Goal: Task Accomplishment & Management: Complete application form

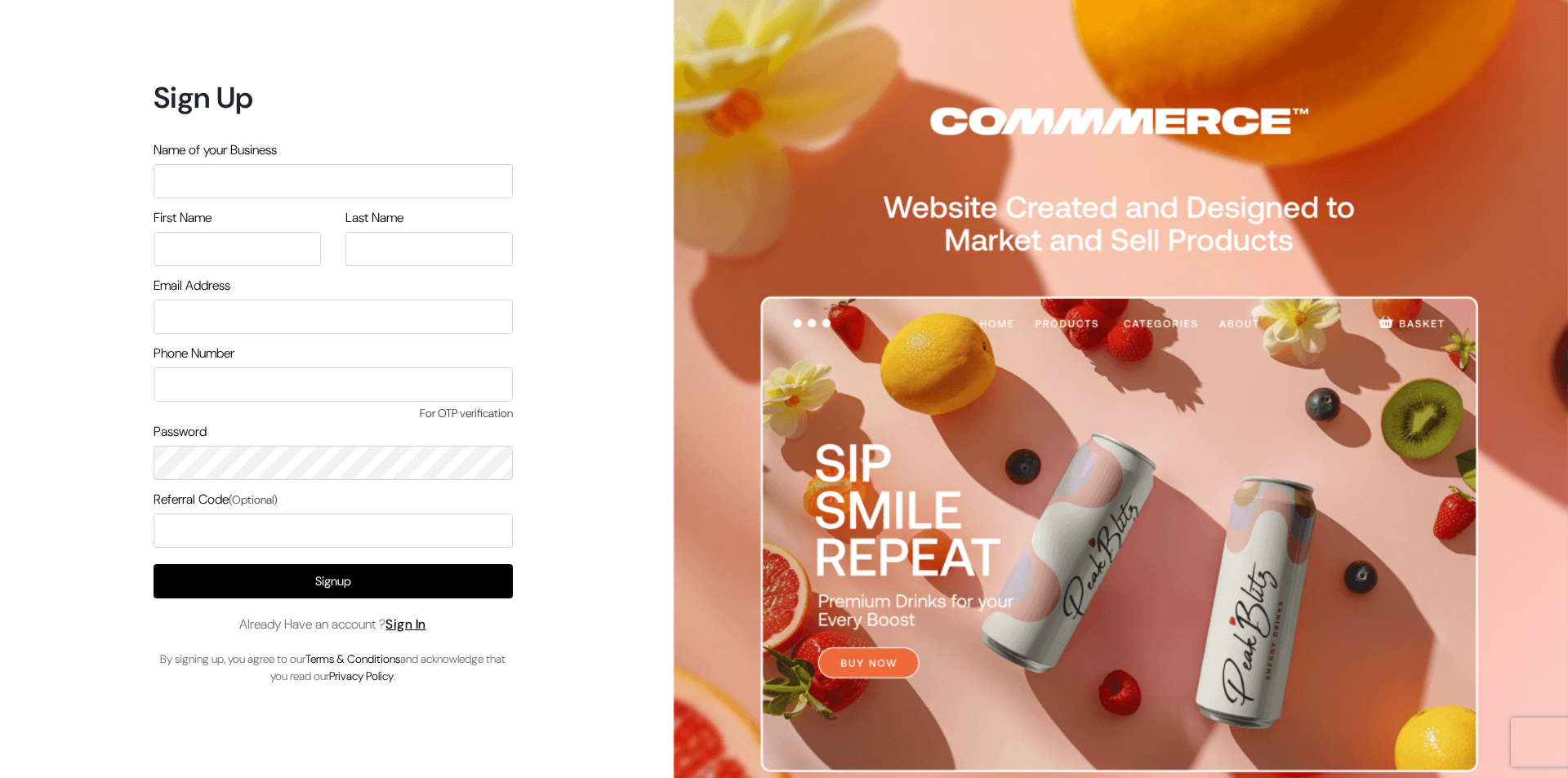
click at [253, 181] on input "text" at bounding box center [333, 181] width 359 height 34
click at [227, 186] on input "Pawan" at bounding box center [333, 181] width 359 height 34
drag, startPoint x: 227, startPoint y: 186, endPoint x: 139, endPoint y: 179, distance: 88.3
click at [139, 179] on div "Sign Up Name of your Business Pawan First Name Last Name Email Address" at bounding box center [327, 389] width 654 height 778
type input "TetraClean"
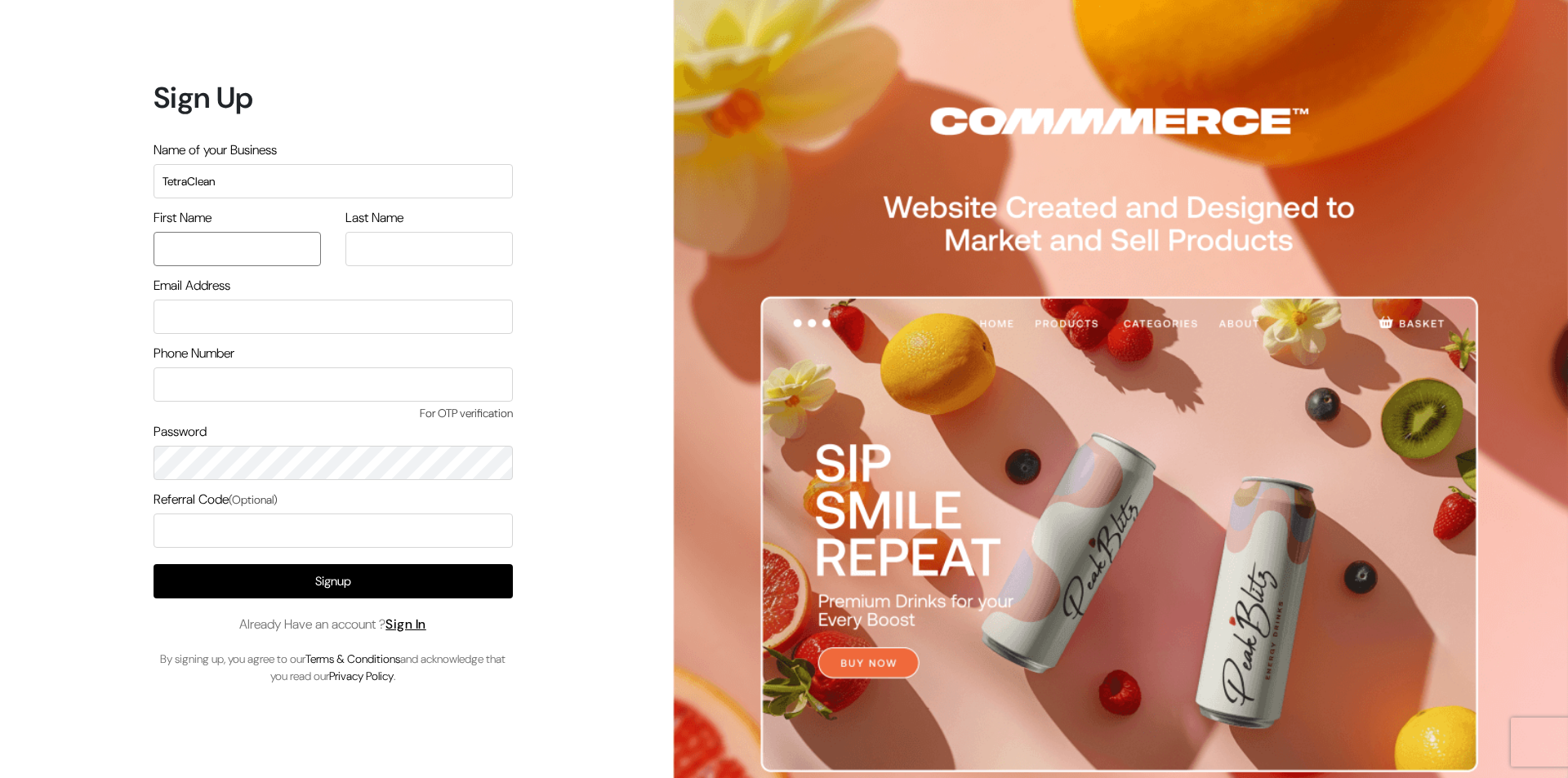
click at [261, 250] on input "text" at bounding box center [237, 249] width 168 height 34
type input "Pawan"
click at [404, 251] on input "text" at bounding box center [430, 249] width 168 height 34
type input "KUMAR"
click at [379, 305] on input "email" at bounding box center [333, 317] width 359 height 34
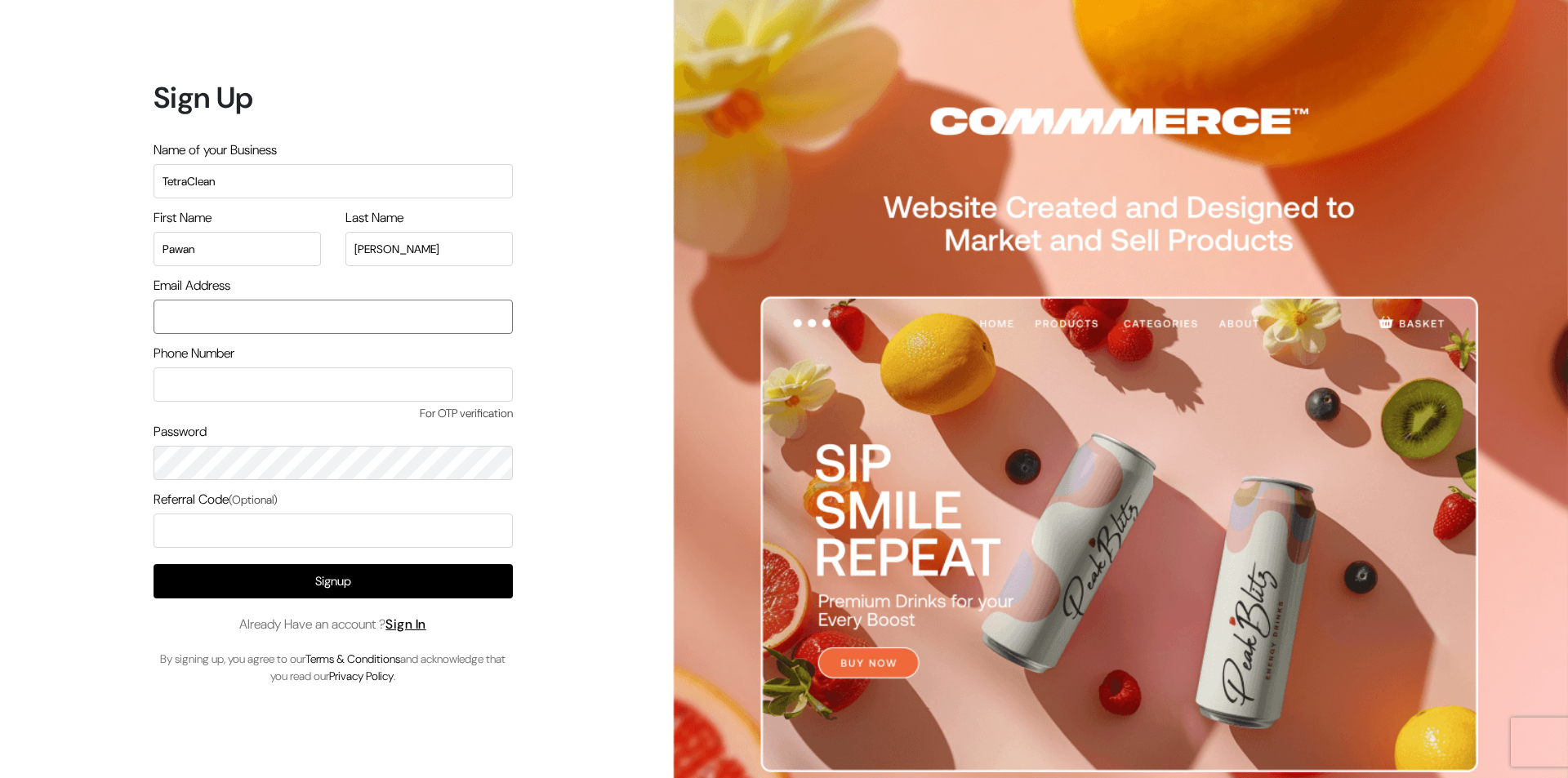
type input "dpdigitalsolution82@gmail.com"
click at [330, 379] on input "text" at bounding box center [333, 384] width 359 height 34
type input "9930389069"
type input "O"
type input "Pawan@9889"
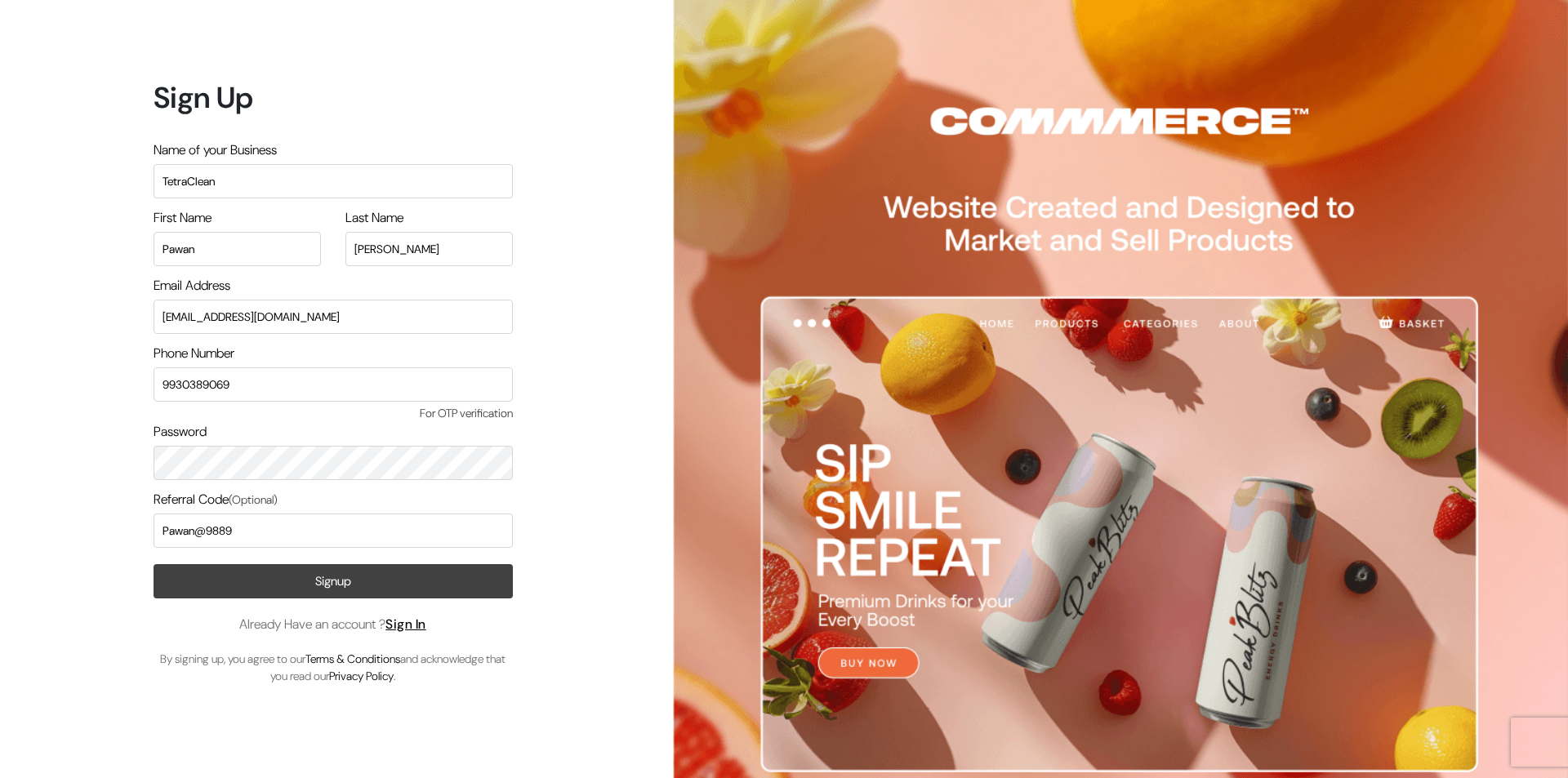
click at [354, 574] on button "Signup" at bounding box center [333, 581] width 359 height 34
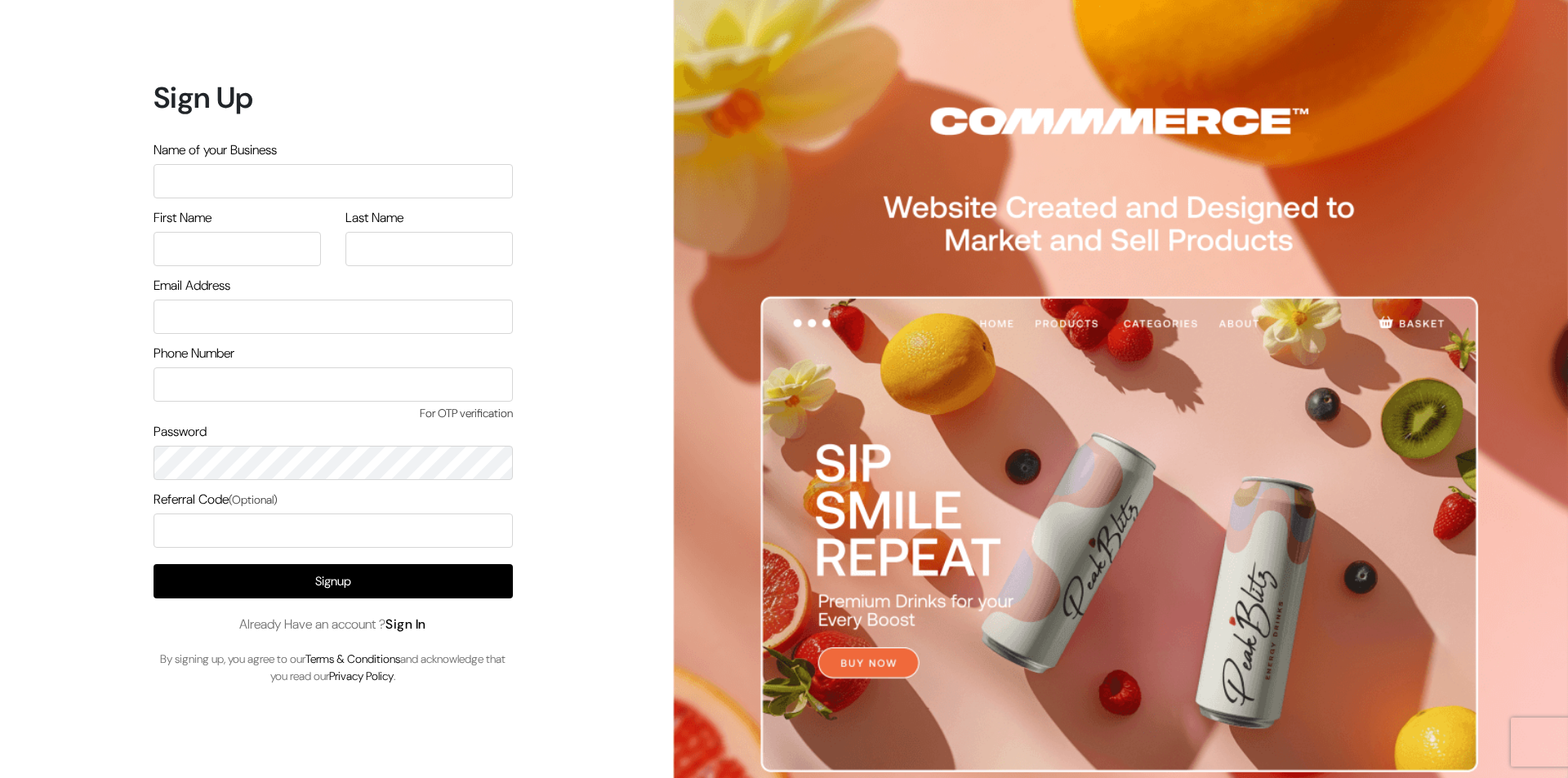
click at [418, 629] on link "Sign In" at bounding box center [405, 624] width 41 height 17
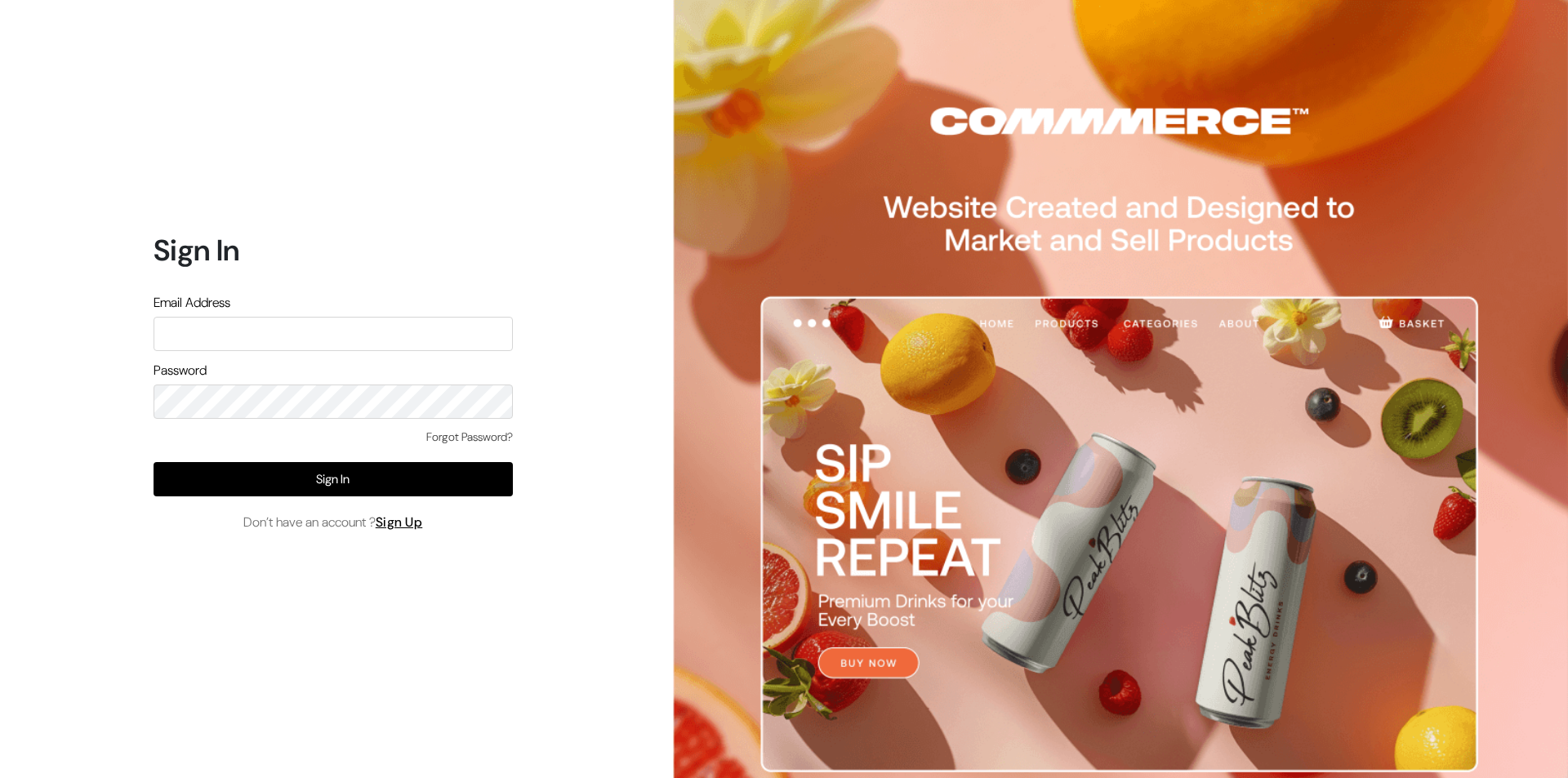
click at [324, 322] on input "text" at bounding box center [333, 334] width 359 height 34
type input "dpdigitalsolution82@gmail.com"
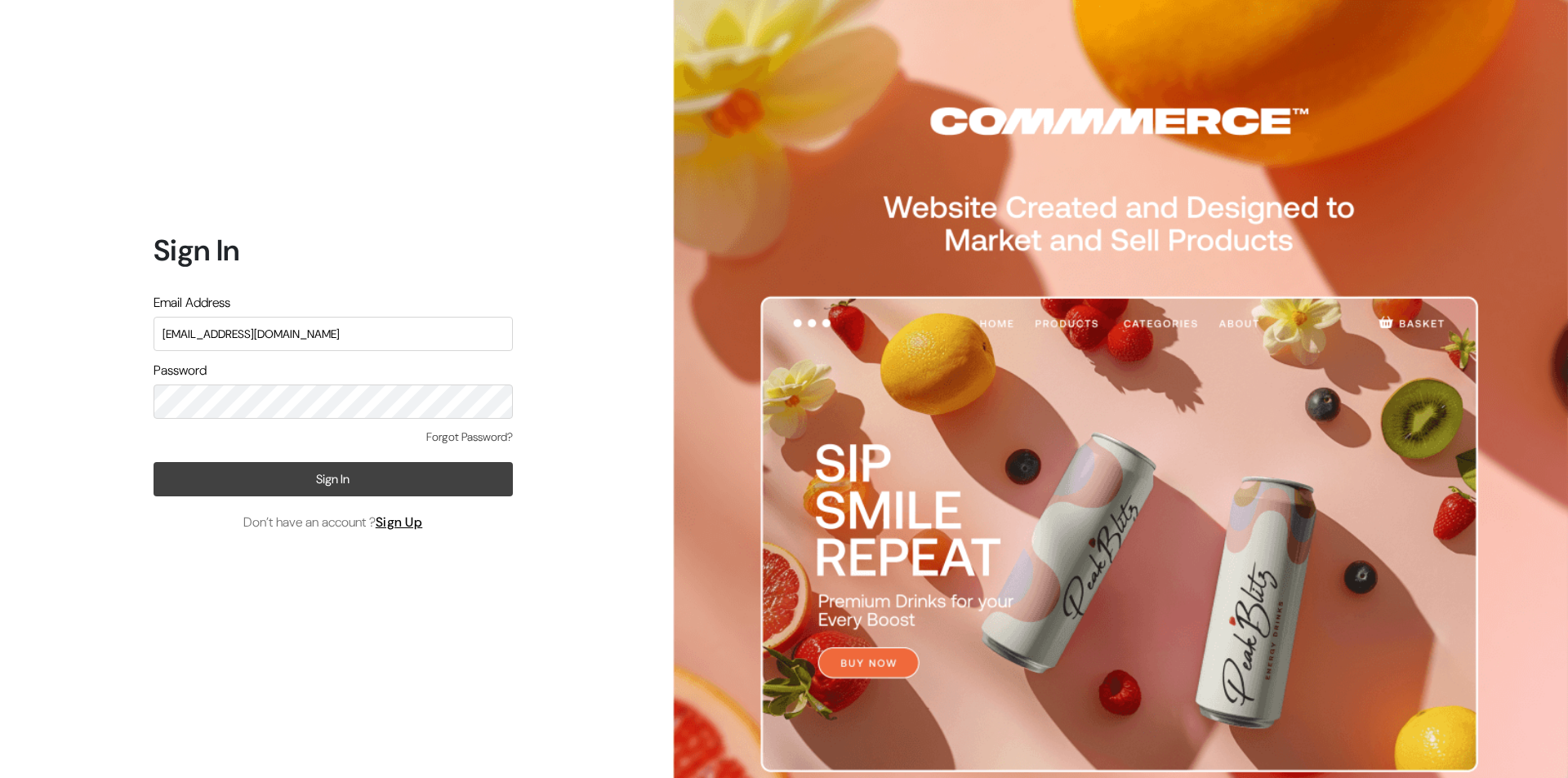
click at [377, 471] on button "Sign In" at bounding box center [333, 479] width 359 height 34
click at [378, 479] on button "Sign In" at bounding box center [333, 479] width 359 height 34
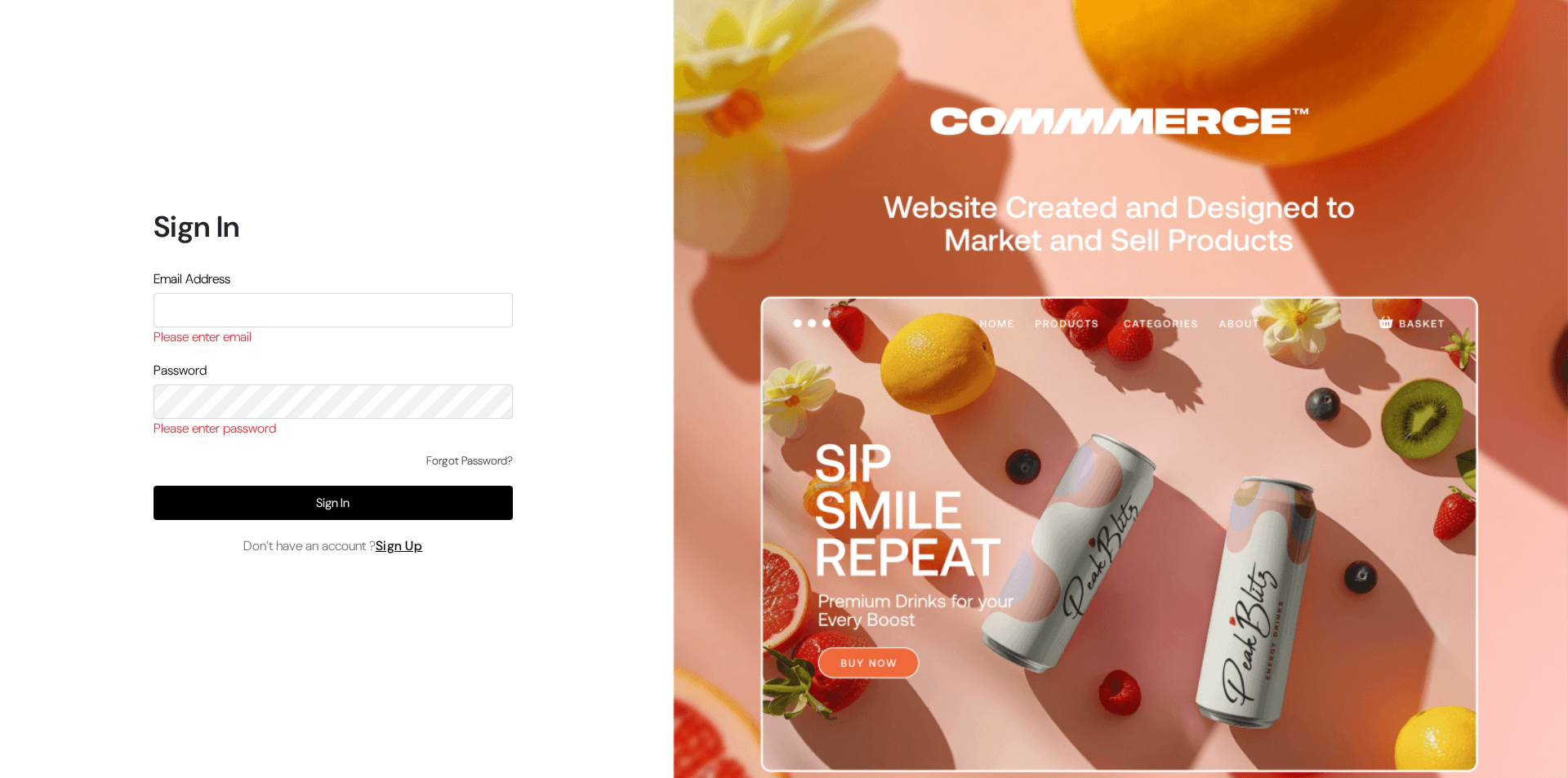
click at [461, 463] on link "Forgot Password?" at bounding box center [469, 460] width 87 height 17
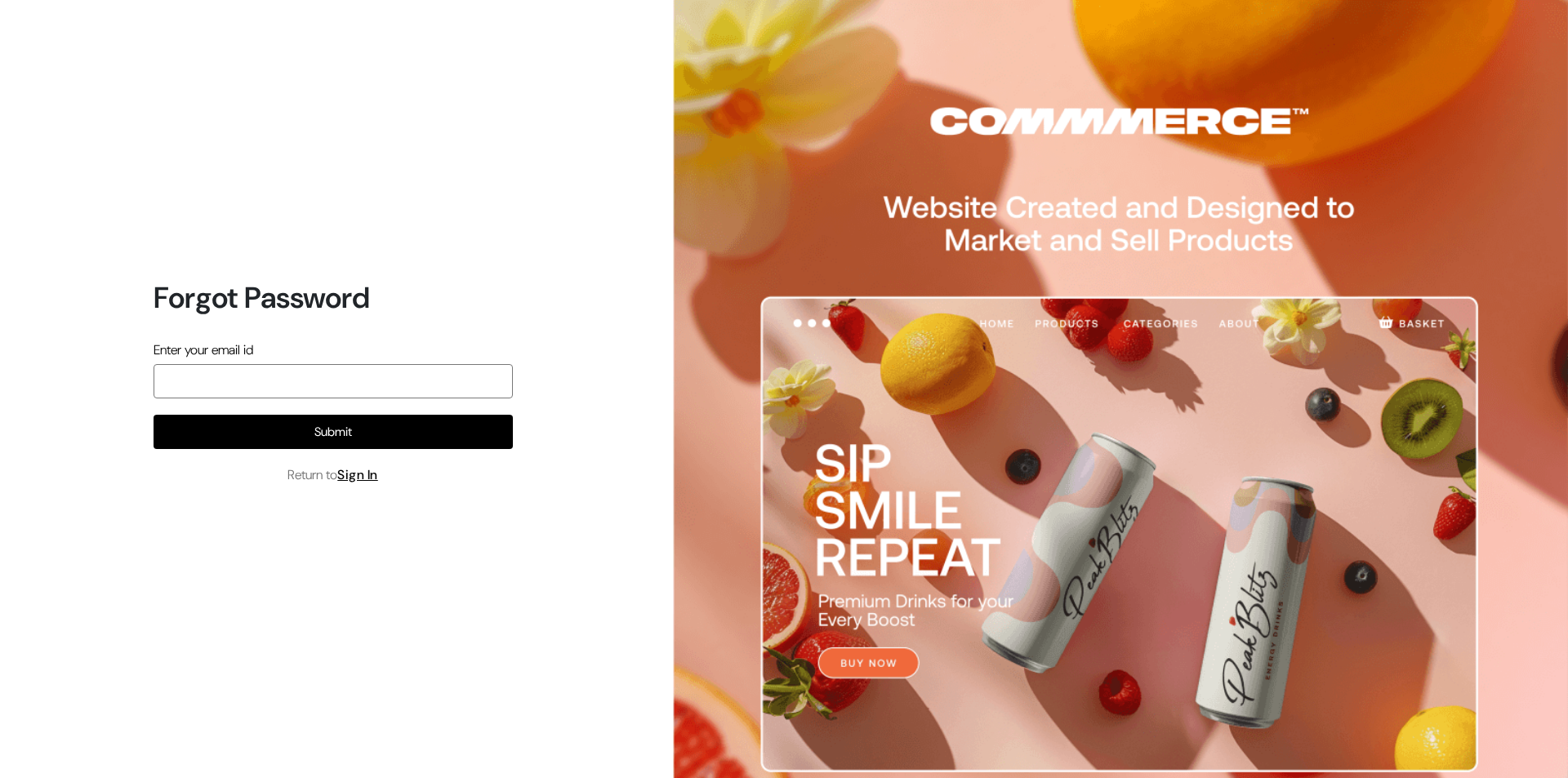
click at [306, 376] on input "email" at bounding box center [333, 382] width 359 height 34
type input "dpdigitalsolution82@gmail.com"
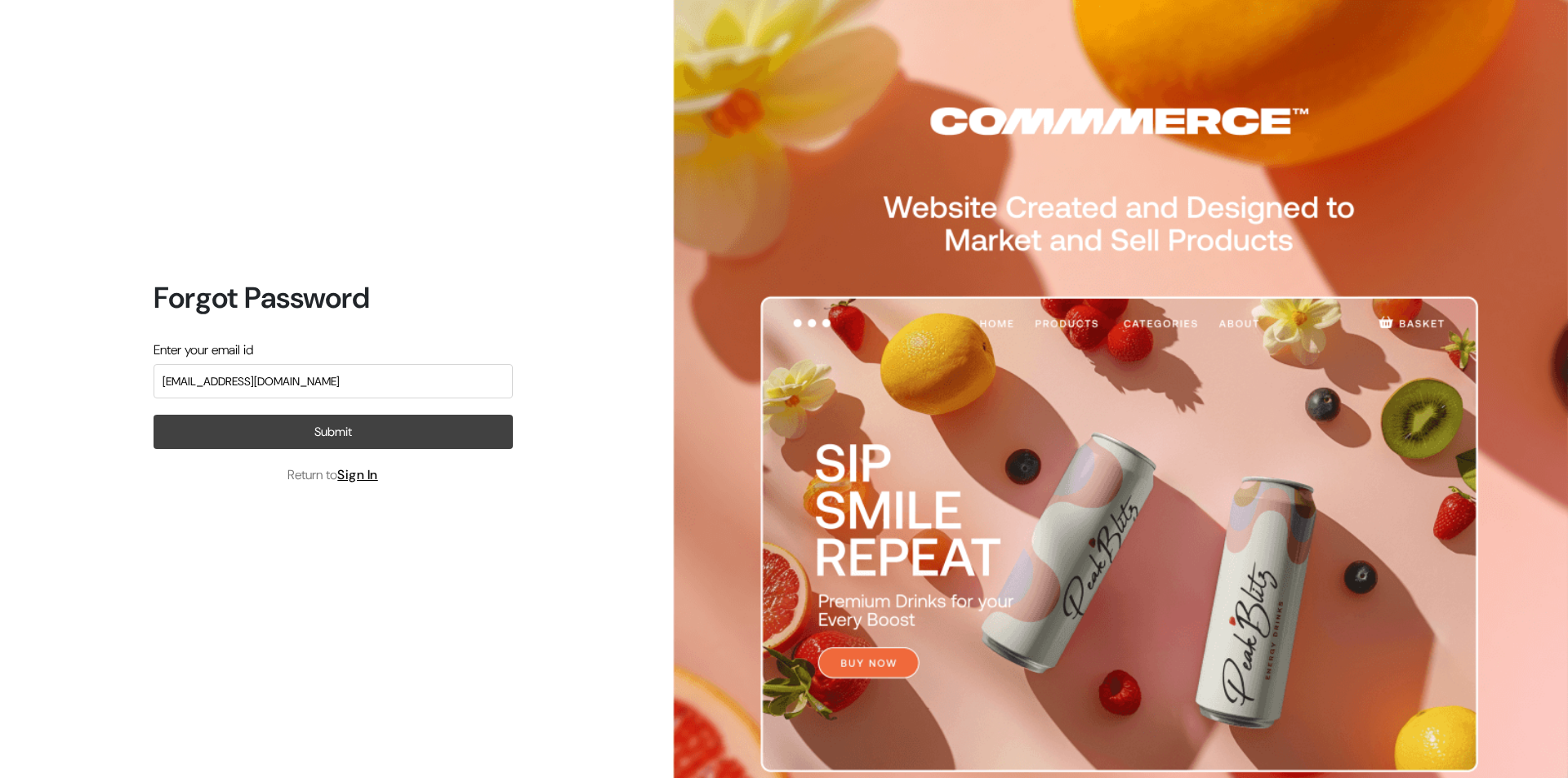
click at [279, 429] on button "Submit" at bounding box center [333, 432] width 359 height 34
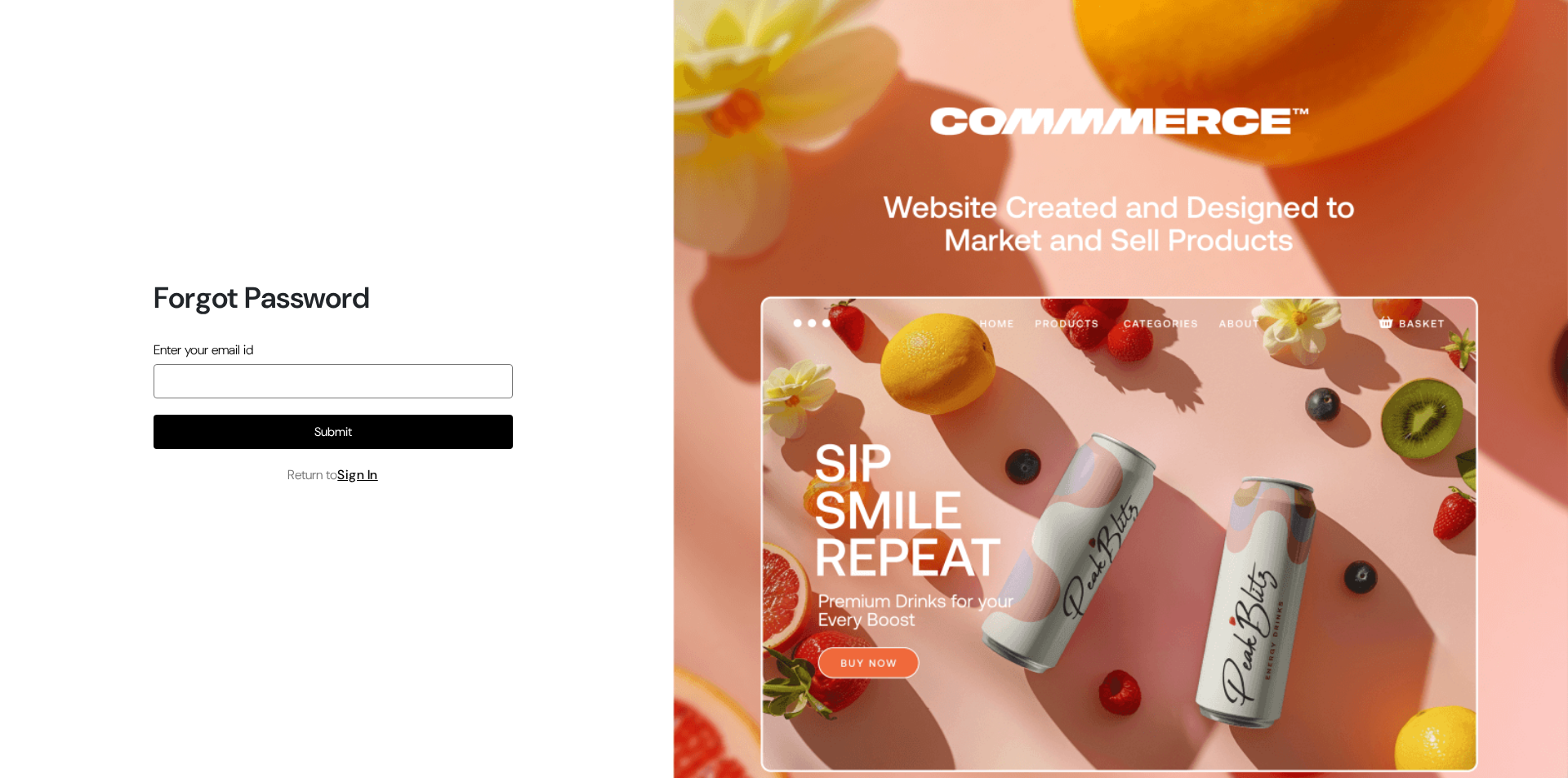
click at [292, 385] on input "email" at bounding box center [333, 382] width 359 height 34
click at [241, 384] on input "email" at bounding box center [333, 382] width 359 height 34
click at [876, 657] on img at bounding box center [1118, 453] width 903 height 907
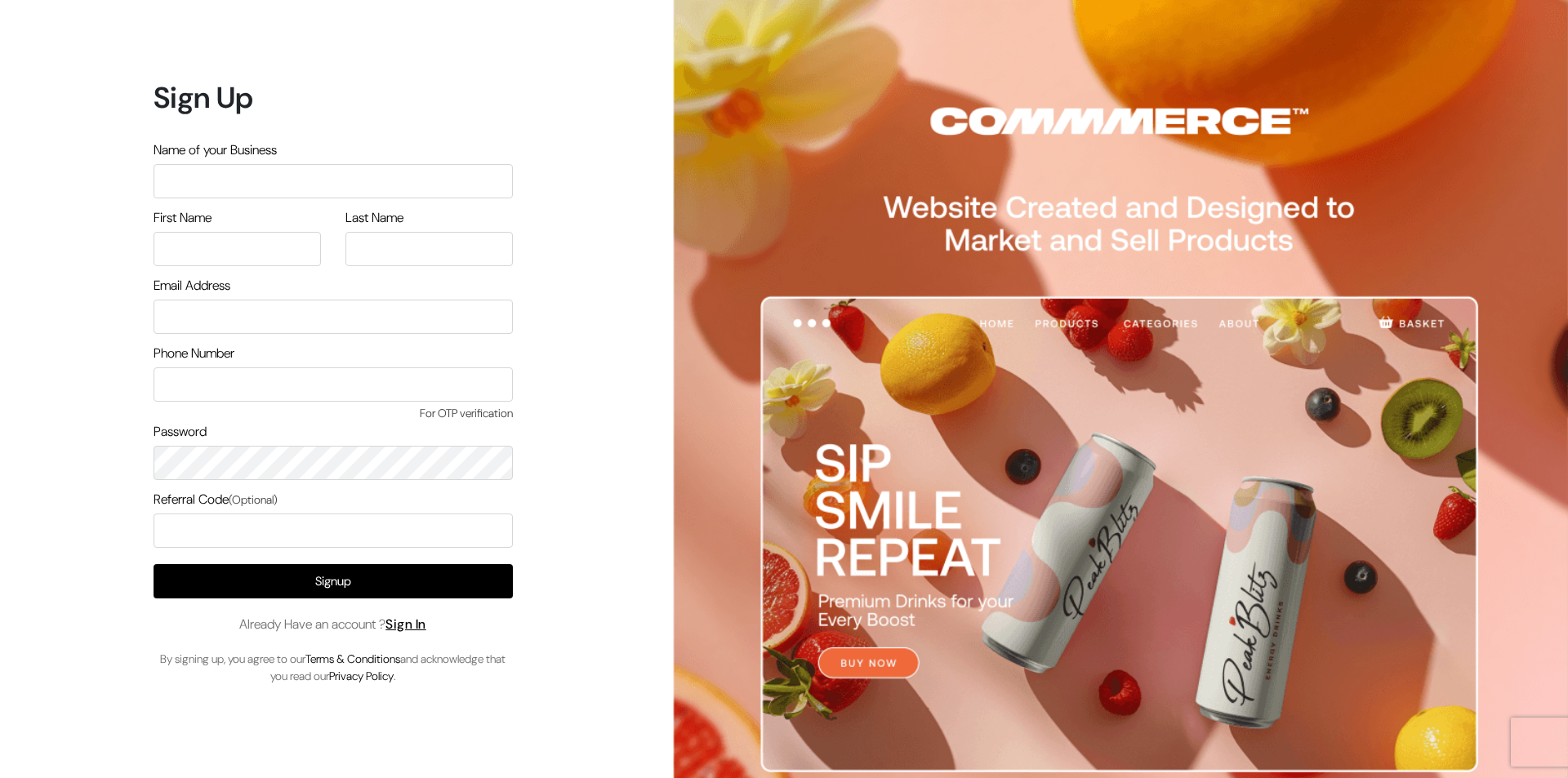
click at [283, 182] on input "text" at bounding box center [333, 181] width 359 height 34
click at [494, 79] on div "Sign Up Name of your Business First Name Last Name Email Address Password" at bounding box center [327, 389] width 654 height 778
click at [230, 176] on input "text" at bounding box center [333, 181] width 359 height 34
click at [520, 288] on div "Sign Up Name of your Business First Name Last Name Email Address Password" at bounding box center [327, 389] width 654 height 778
click at [415, 185] on input "text" at bounding box center [333, 181] width 359 height 34
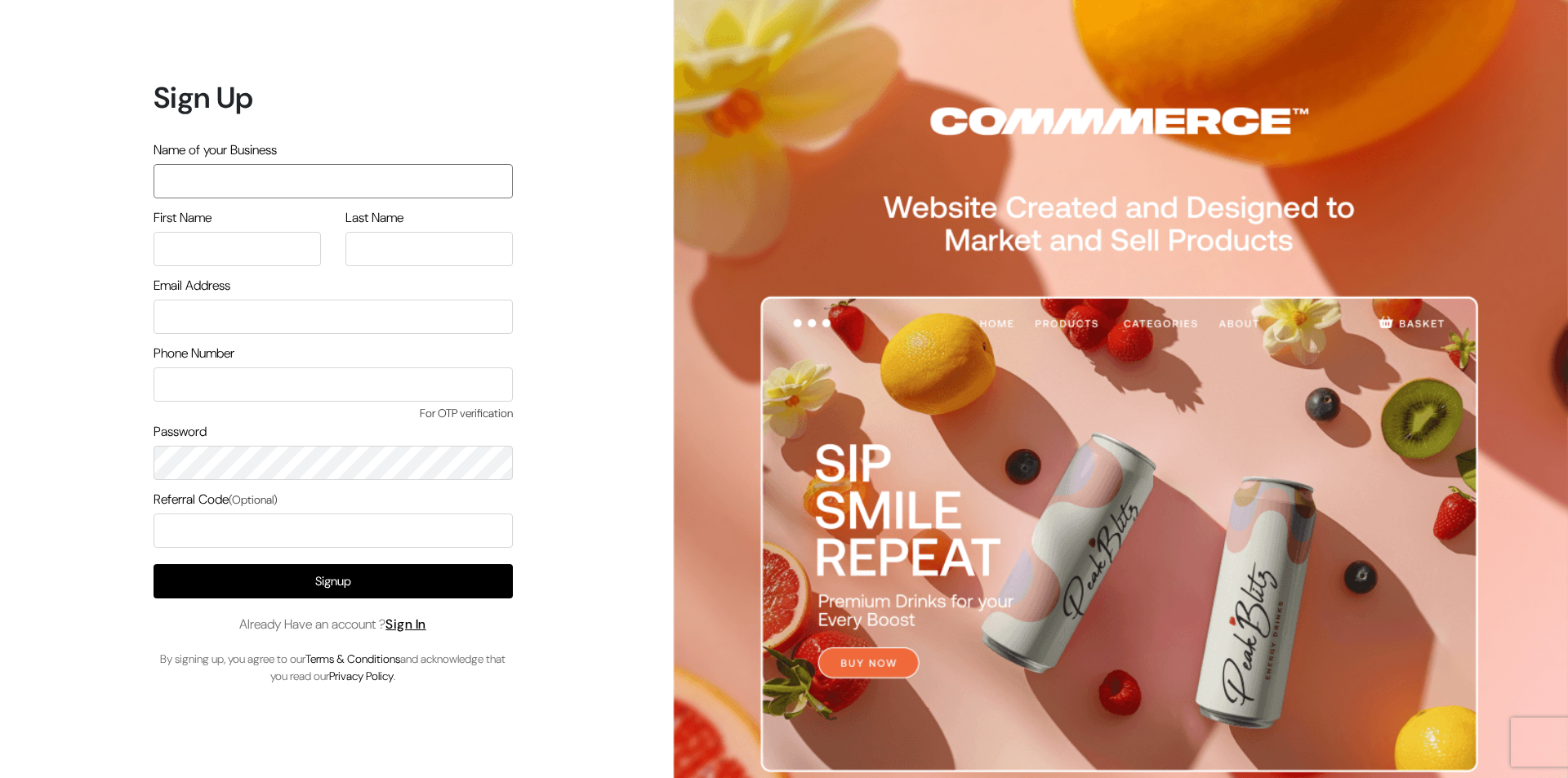
type input "TetraClean"
click at [227, 250] on input "text" at bounding box center [237, 249] width 168 height 34
type input "Pawan"
click at [395, 256] on input "text" at bounding box center [430, 249] width 168 height 34
click at [320, 311] on input "email" at bounding box center [333, 317] width 359 height 34
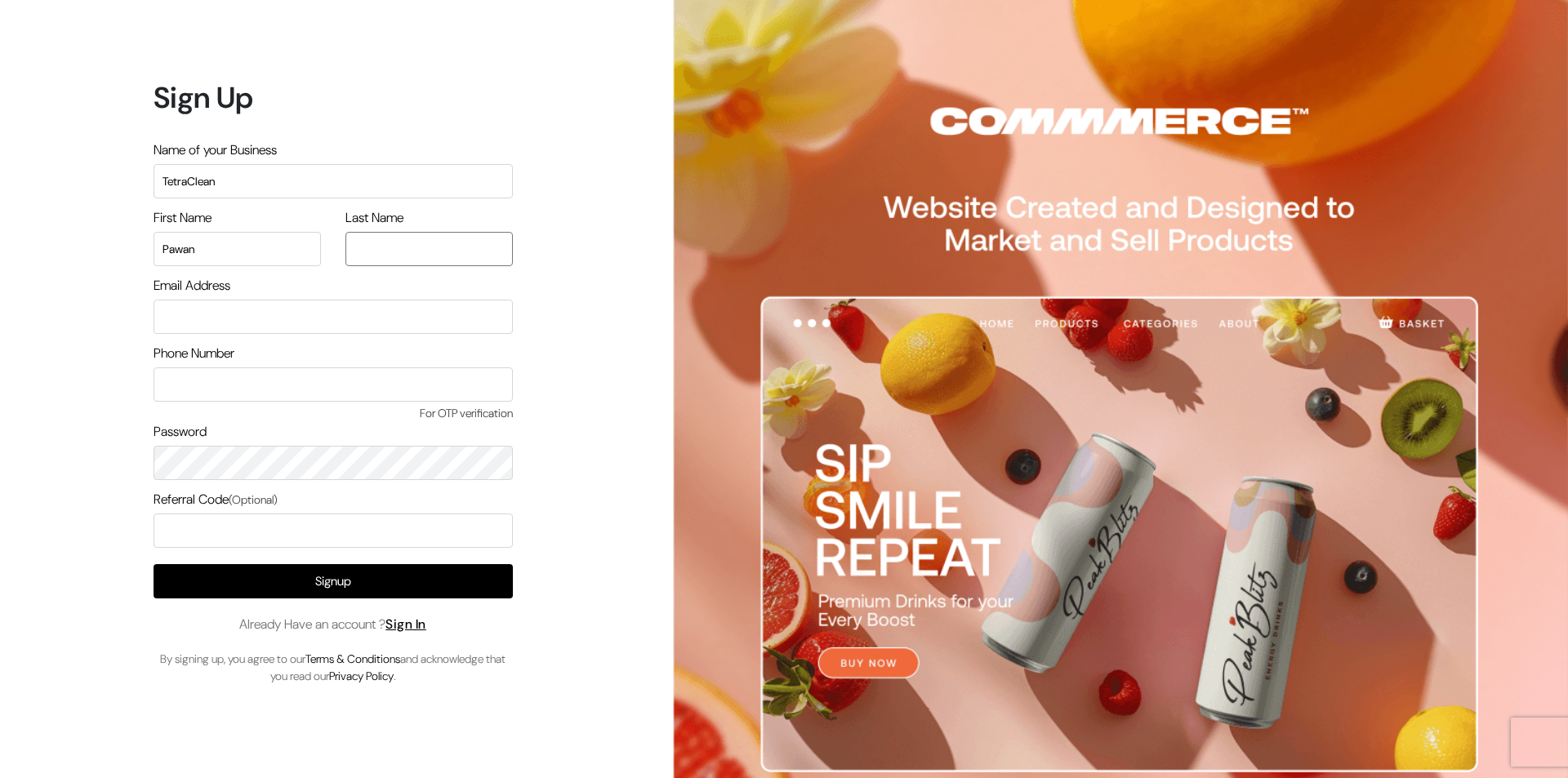
click at [408, 245] on input "text" at bounding box center [430, 249] width 168 height 34
type input "KUMAR"
click at [319, 322] on input "email" at bounding box center [333, 317] width 359 height 34
type input "pksinghaniya011@gmail.com"
click at [228, 390] on input "text" at bounding box center [333, 384] width 359 height 34
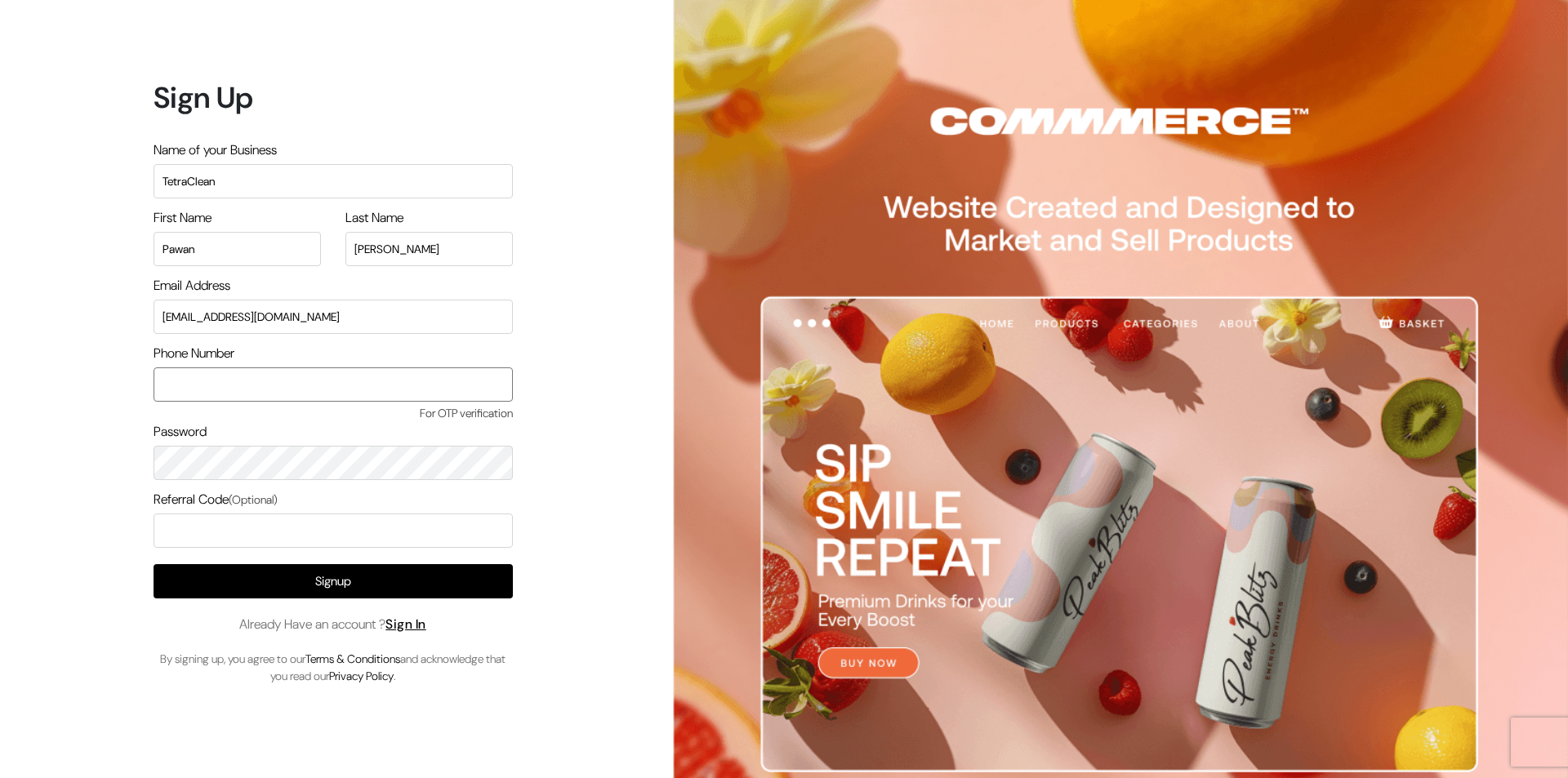
type input "9069645001"
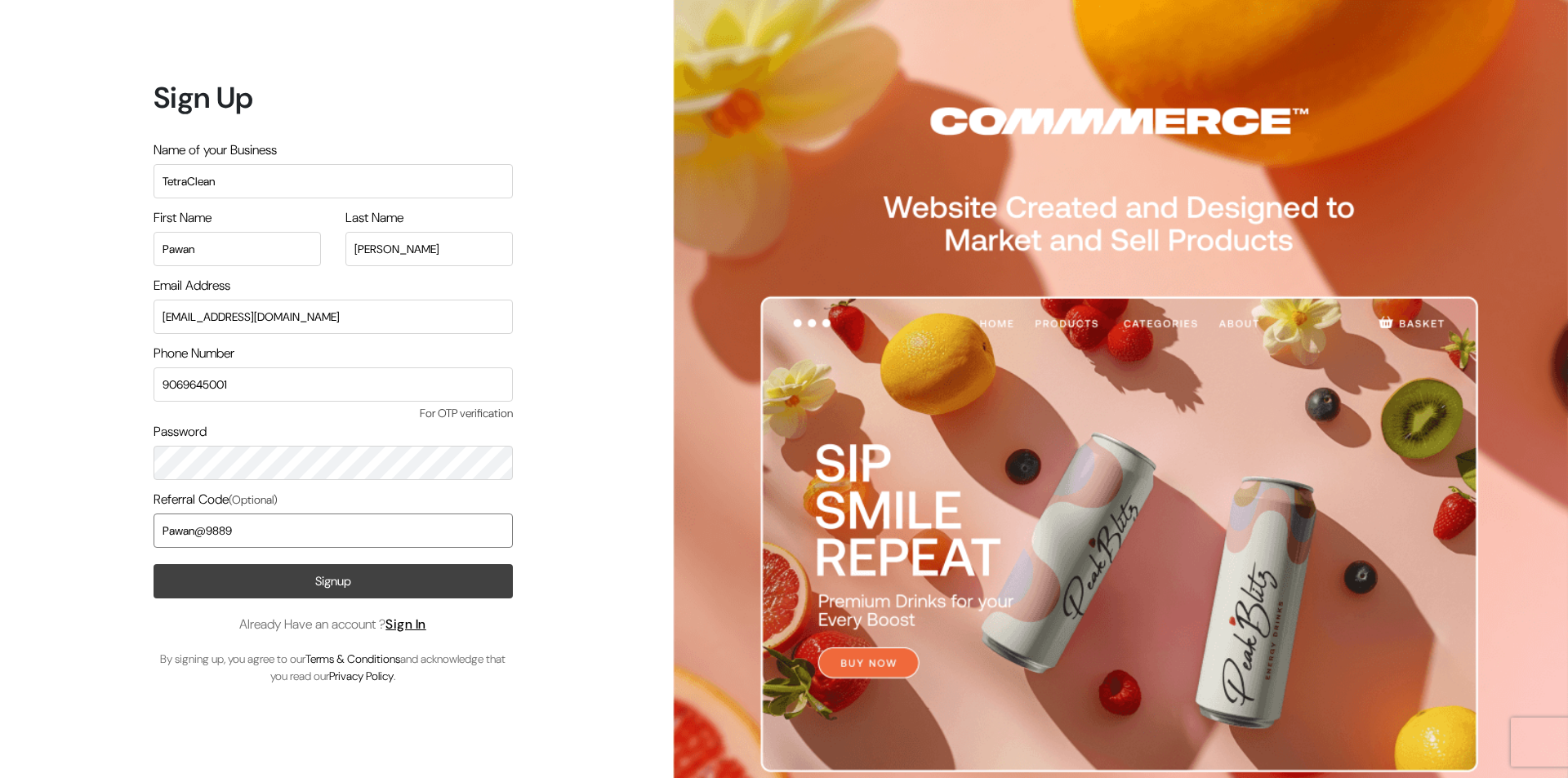
type input "Pawan@9889"
click at [296, 597] on button "Signup" at bounding box center [333, 581] width 359 height 34
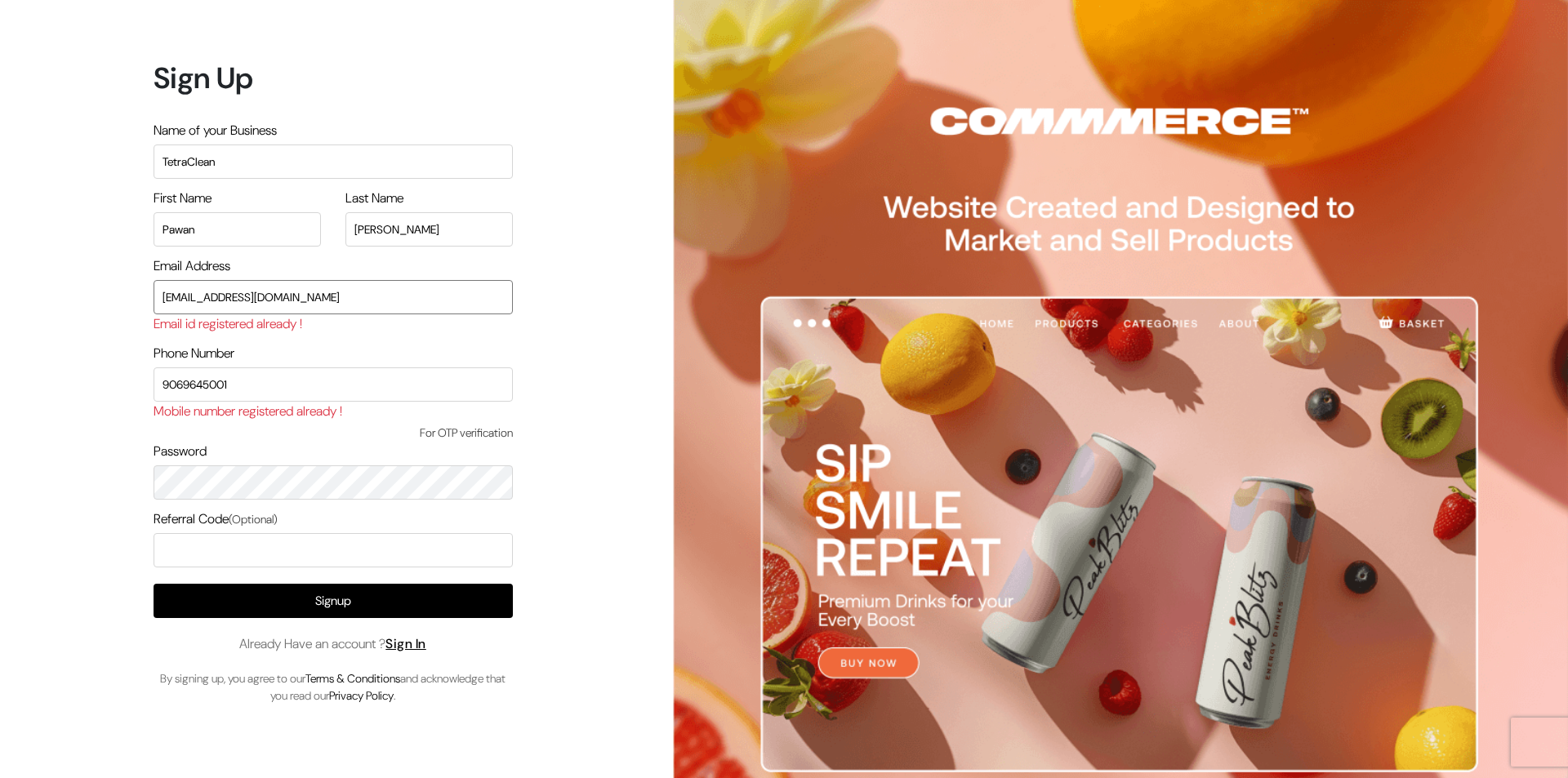
drag, startPoint x: 331, startPoint y: 289, endPoint x: 127, endPoint y: 299, distance: 204.2
click at [128, 299] on div "Sign Up Name of your Business TetraClean First Name Pawan Last Name KUMAR Email…" at bounding box center [327, 389] width 654 height 778
type input "d"
type input "dpkart82@gmail.com"
drag, startPoint x: 266, startPoint y: 384, endPoint x: 58, endPoint y: 384, distance: 208.0
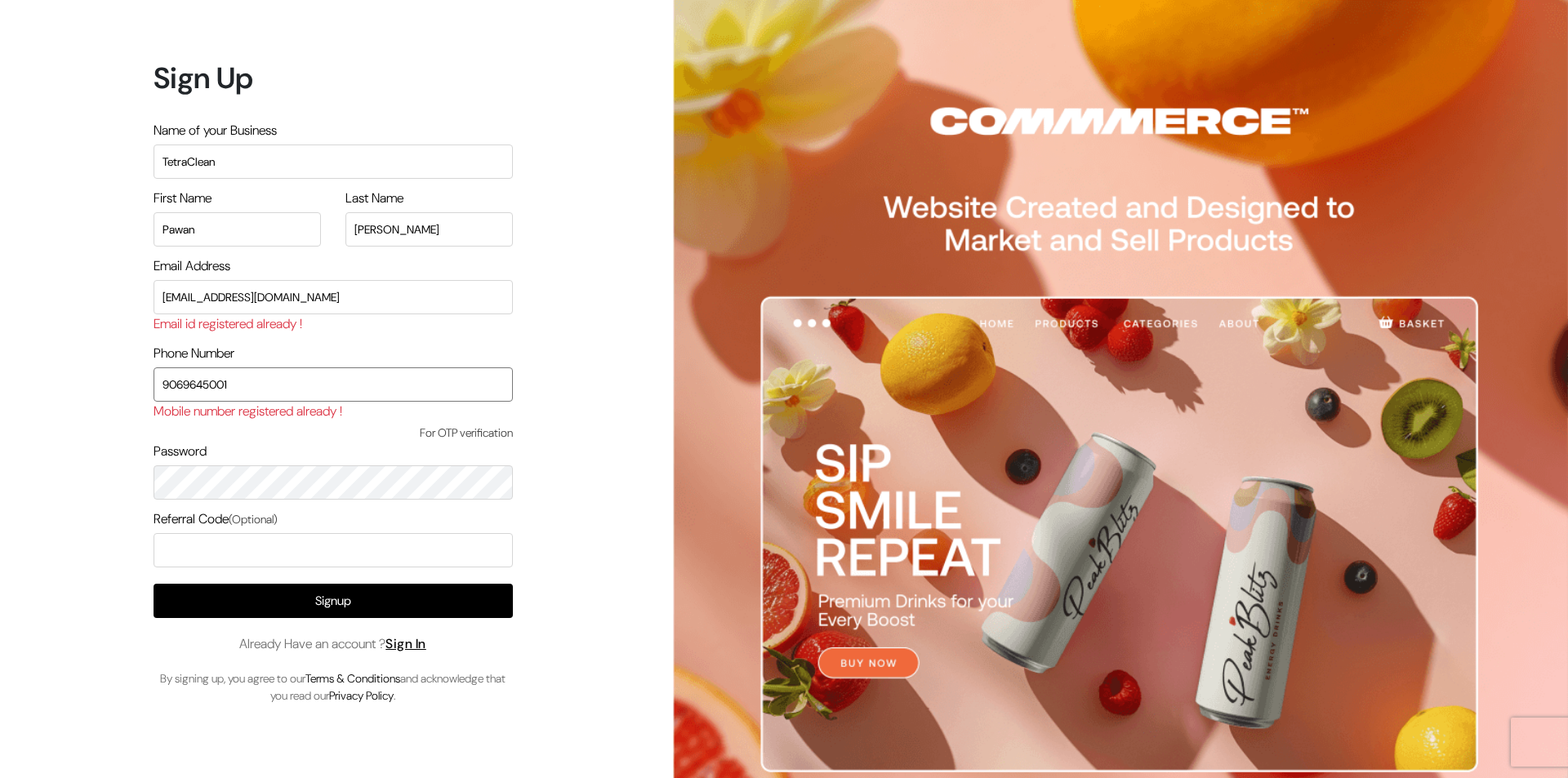
click at [60, 384] on div "Sign Up Name of your Business TetraClean First Name Pawan Last Name KUMAR Email…" at bounding box center [327, 389] width 654 height 778
type input "9930389069"
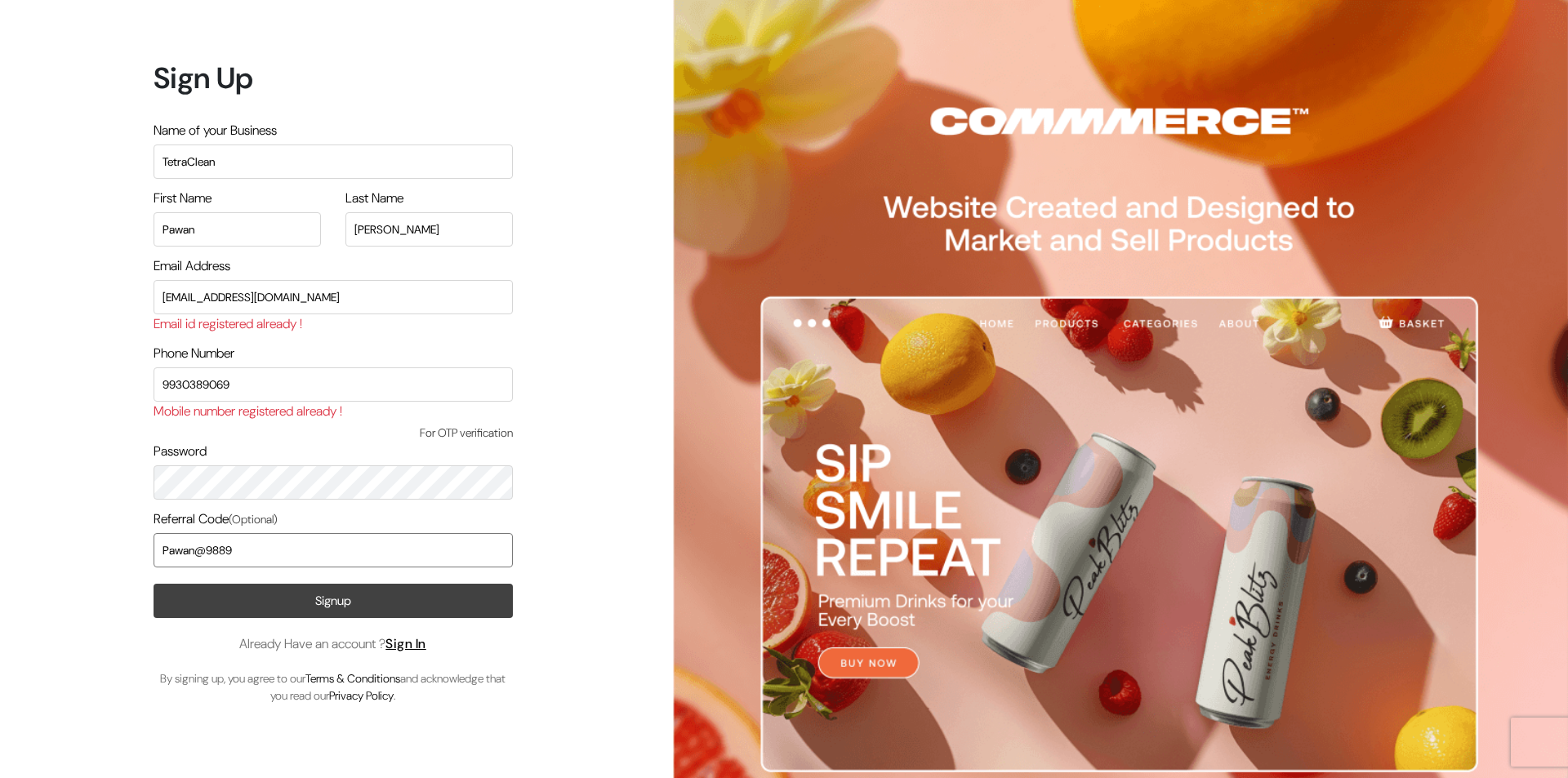
type input "Pawan@9889"
click at [287, 598] on button "Signup" at bounding box center [333, 601] width 359 height 34
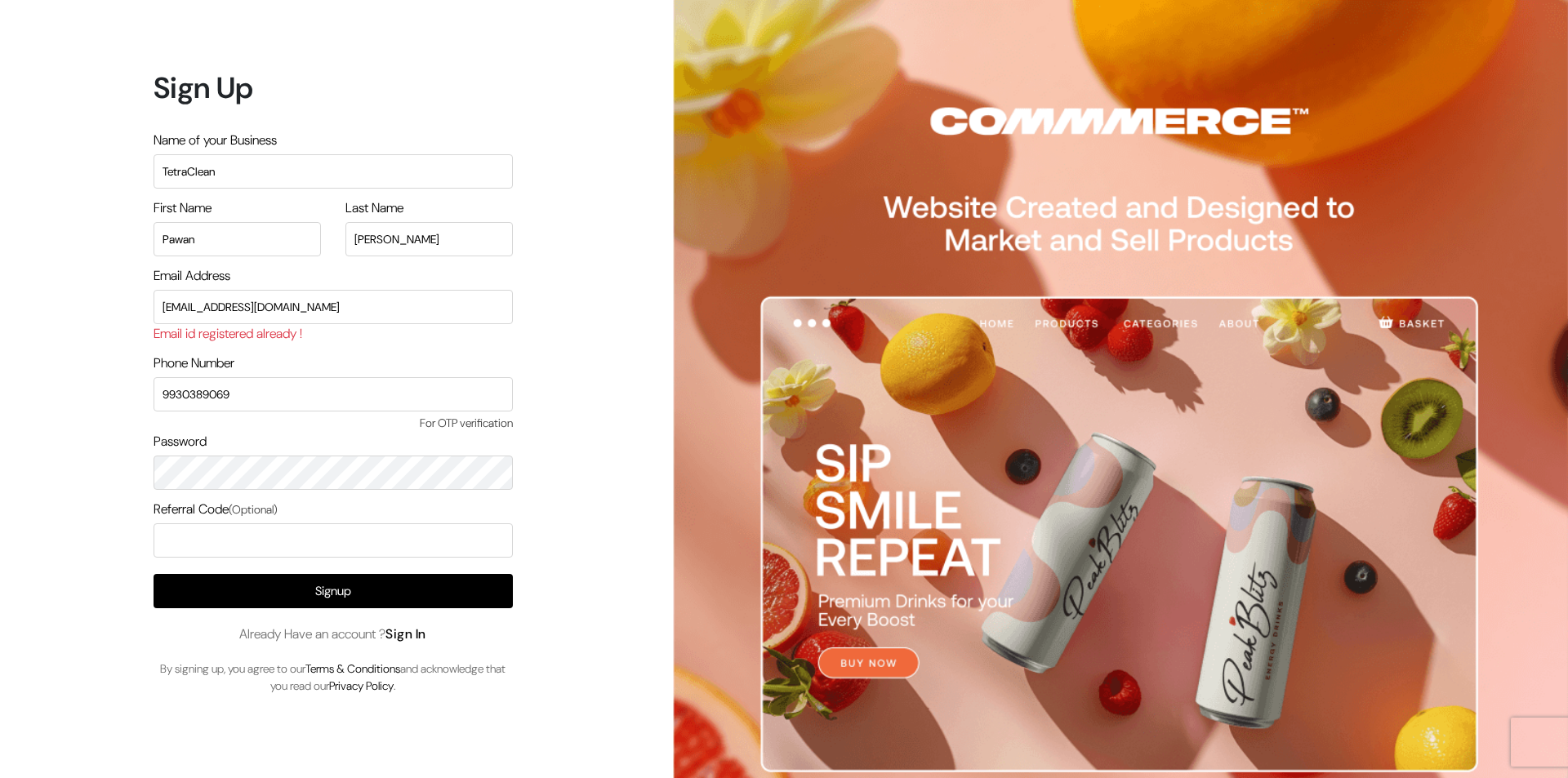
click at [422, 635] on link "Sign In" at bounding box center [405, 634] width 41 height 17
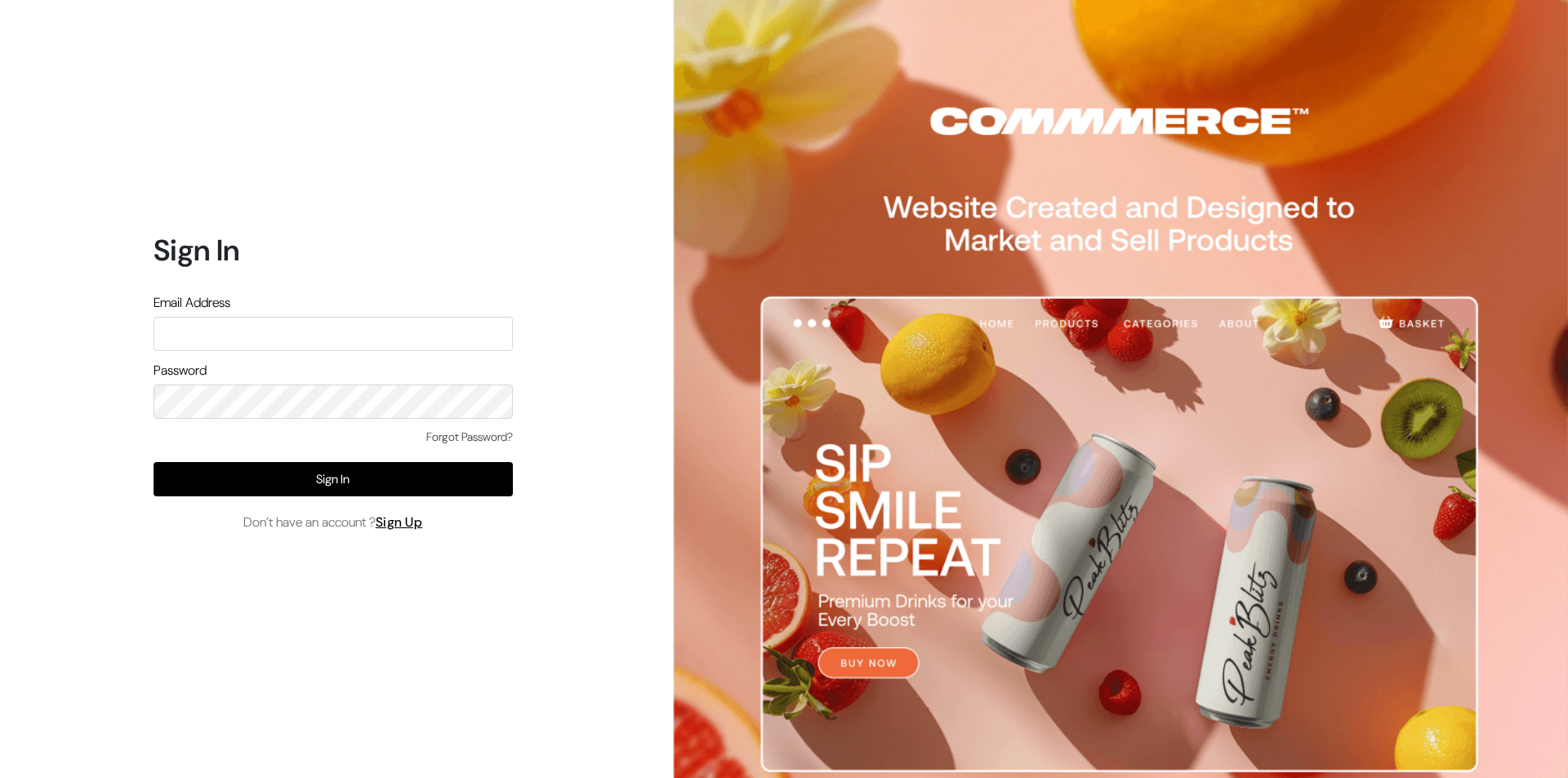
click at [444, 438] on link "Forgot Password?" at bounding box center [469, 437] width 87 height 17
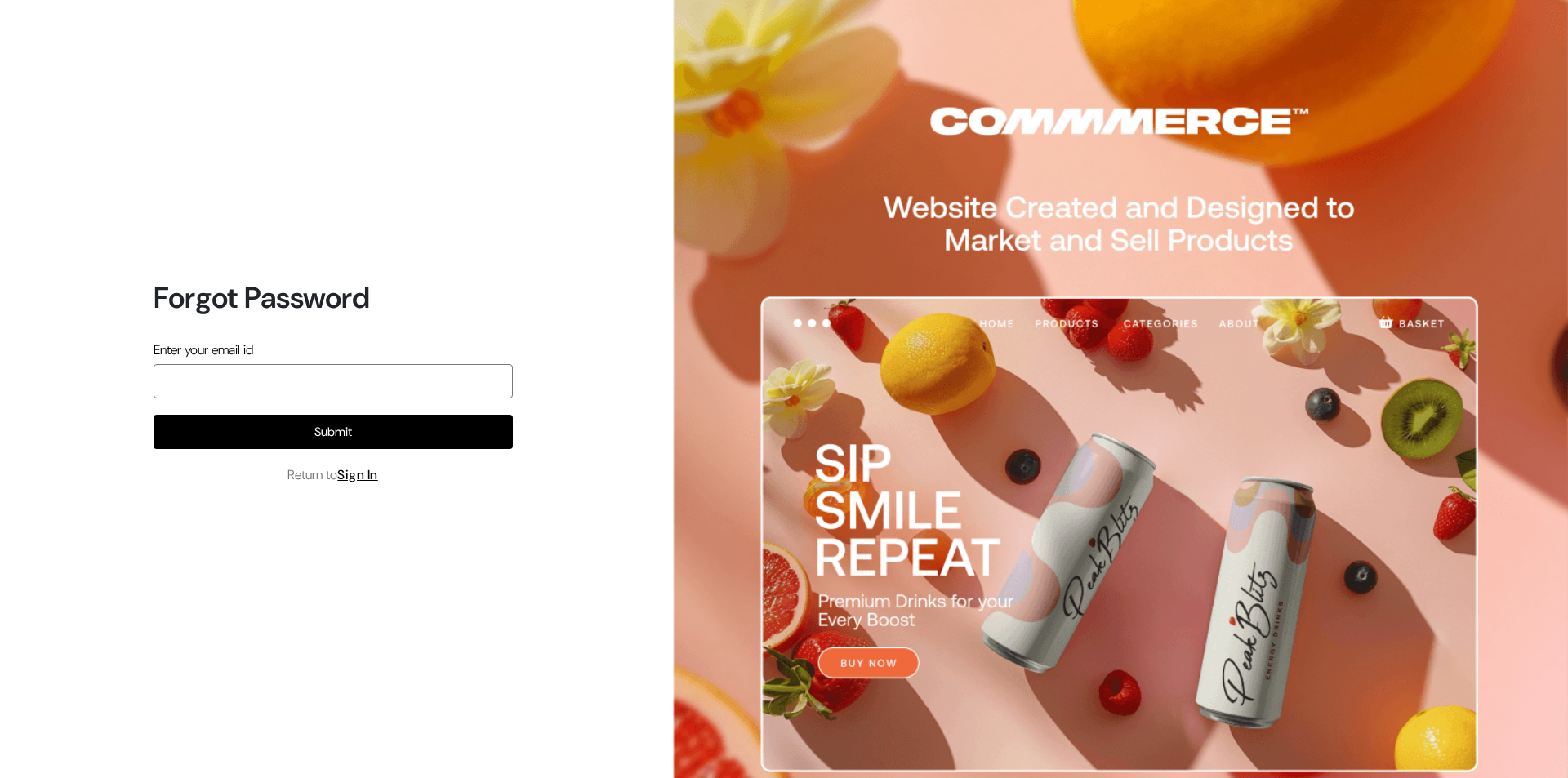
click at [299, 381] on input "email" at bounding box center [333, 382] width 359 height 34
type input "[EMAIL_ADDRESS][DOMAIN_NAME]"
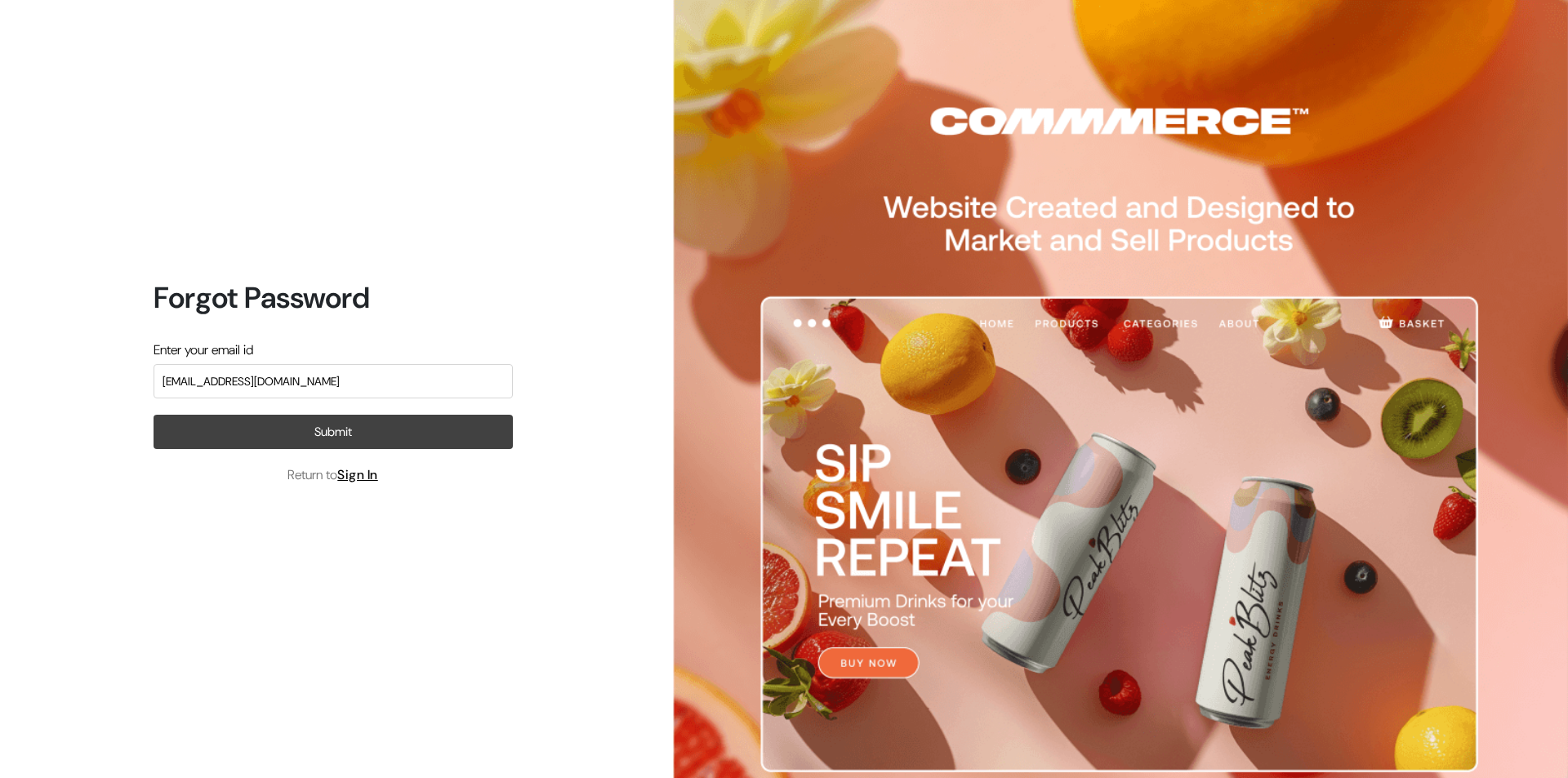
click at [319, 432] on button "Submit" at bounding box center [333, 432] width 359 height 34
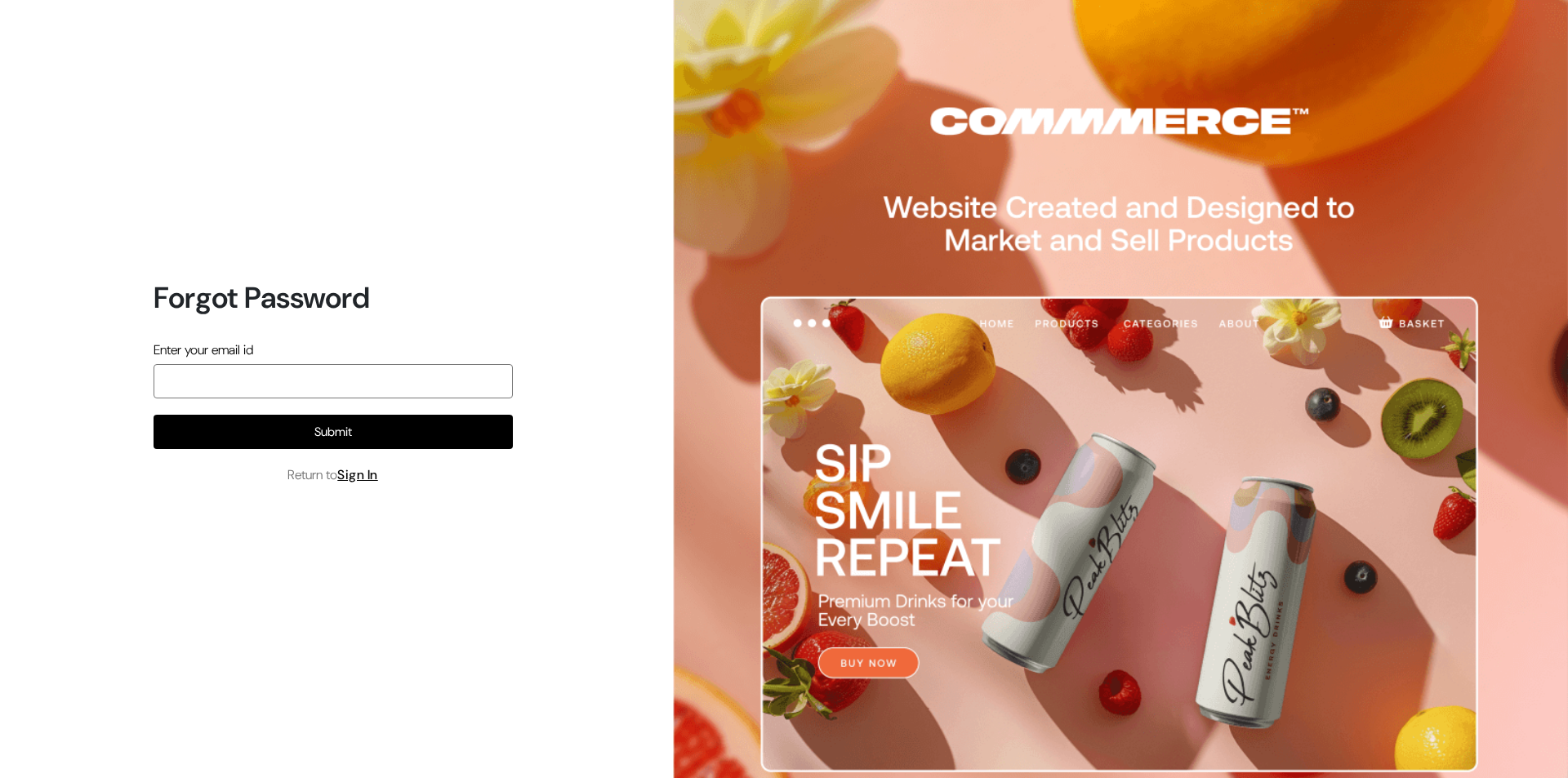
click at [311, 387] on input "email" at bounding box center [333, 382] width 359 height 34
type input "dpdigitalsolution82@gmail.com"
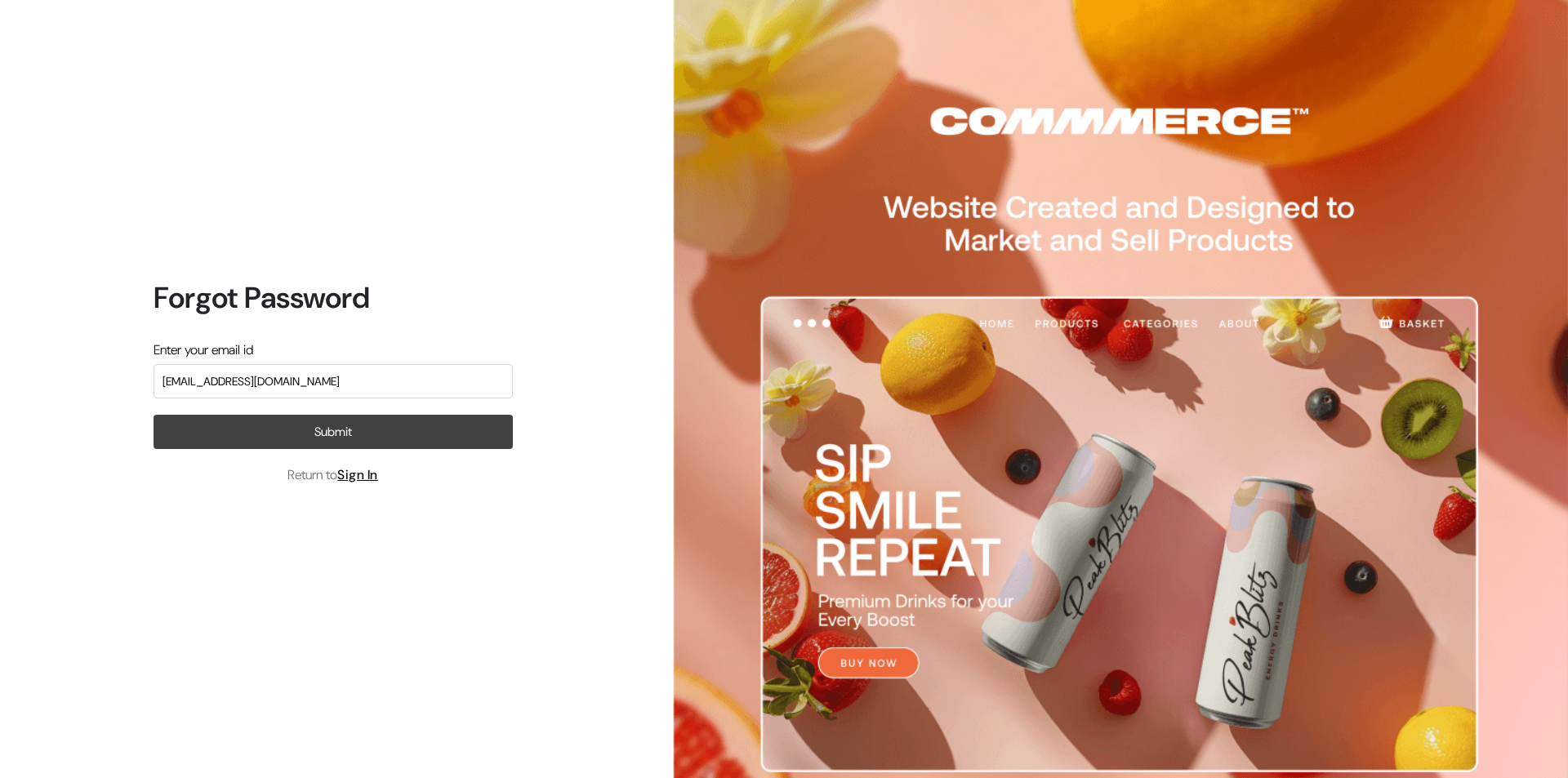
click at [310, 425] on button "Submit" at bounding box center [333, 432] width 359 height 34
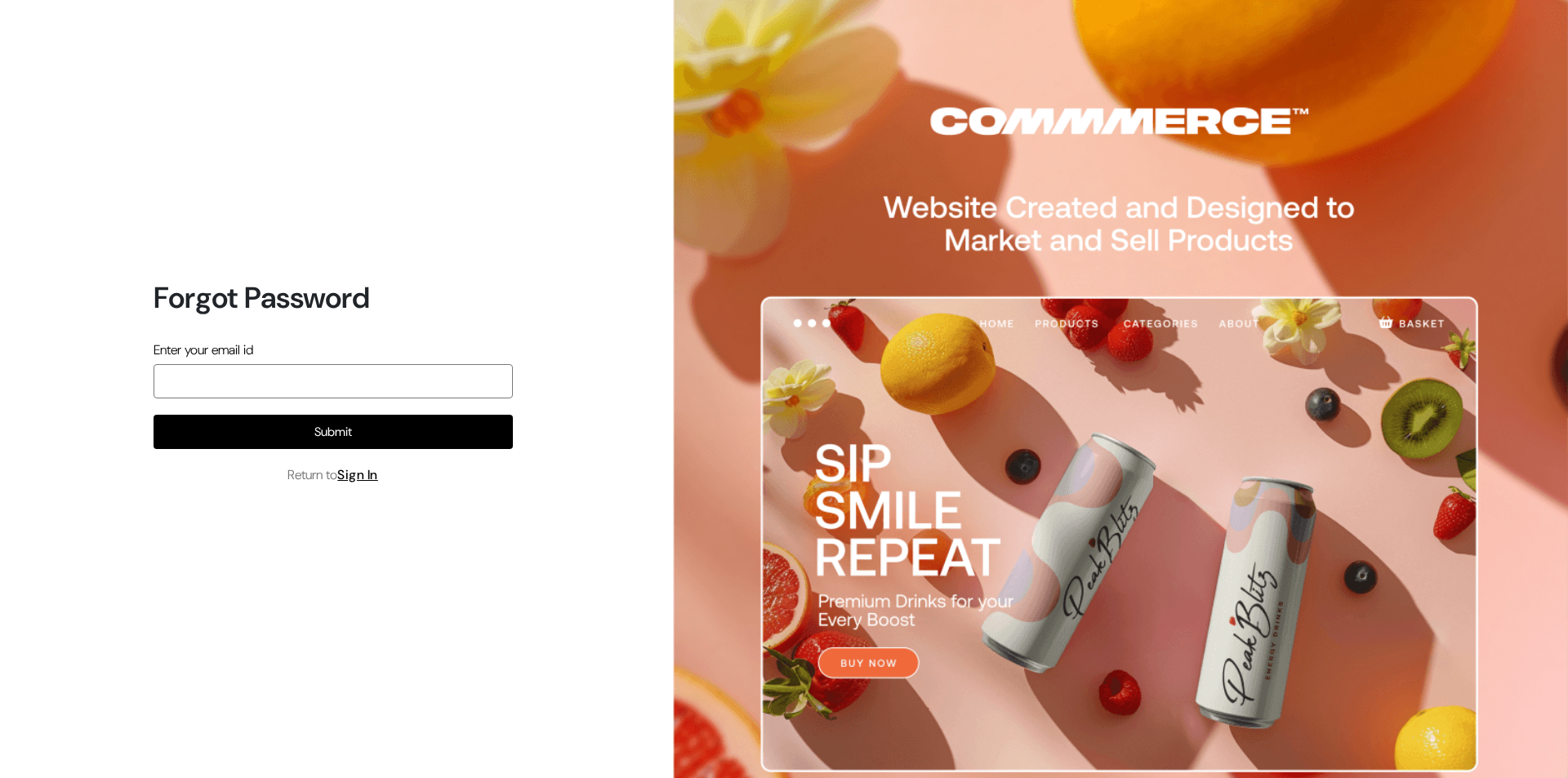
click at [285, 384] on input "email" at bounding box center [333, 382] width 359 height 34
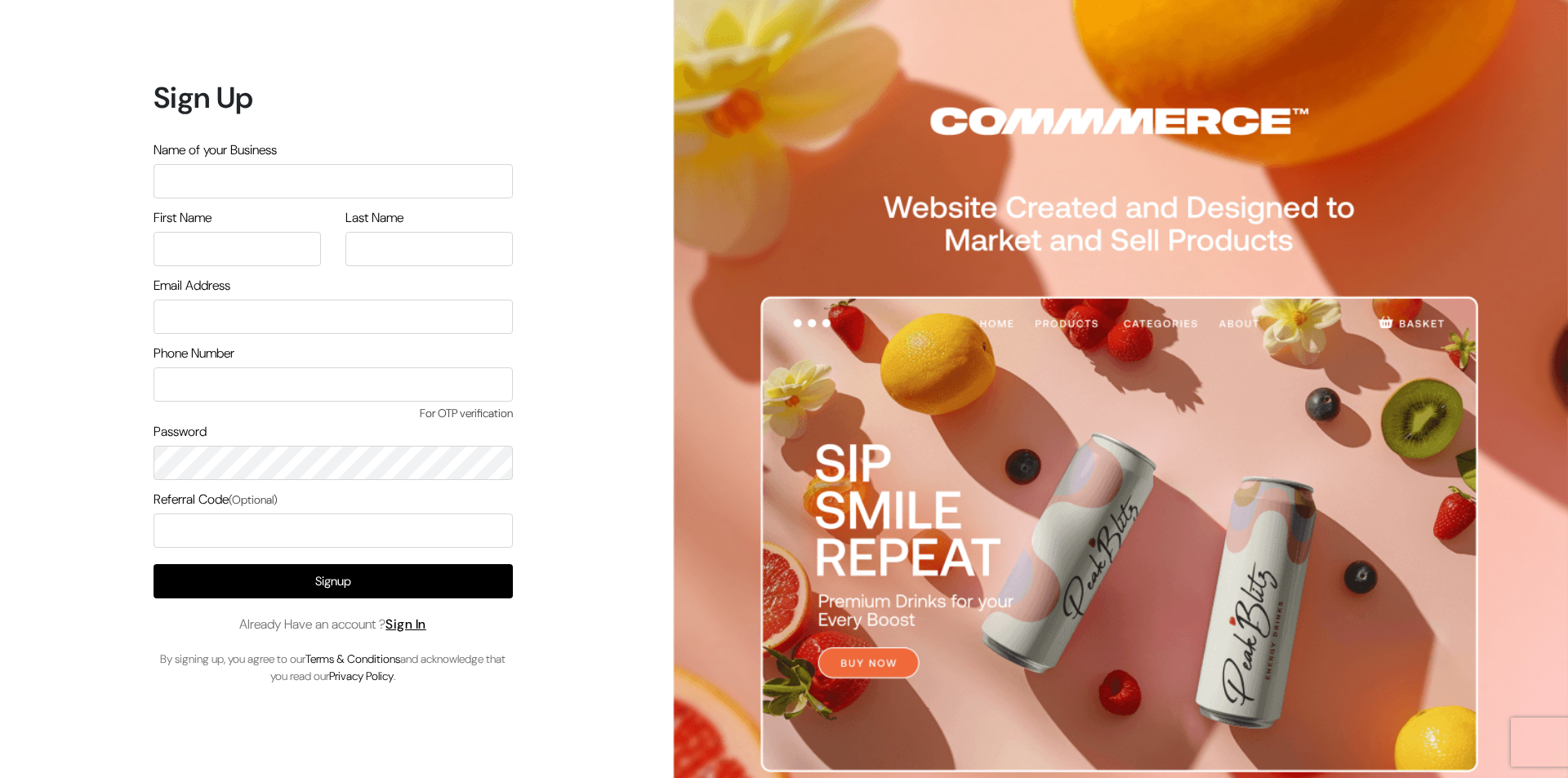
click at [255, 178] on input "text" at bounding box center [333, 181] width 359 height 34
type input "TetraClean"
click at [223, 251] on input "text" at bounding box center [237, 249] width 168 height 34
type input "Pawan"
click at [381, 258] on input "text" at bounding box center [430, 249] width 168 height 34
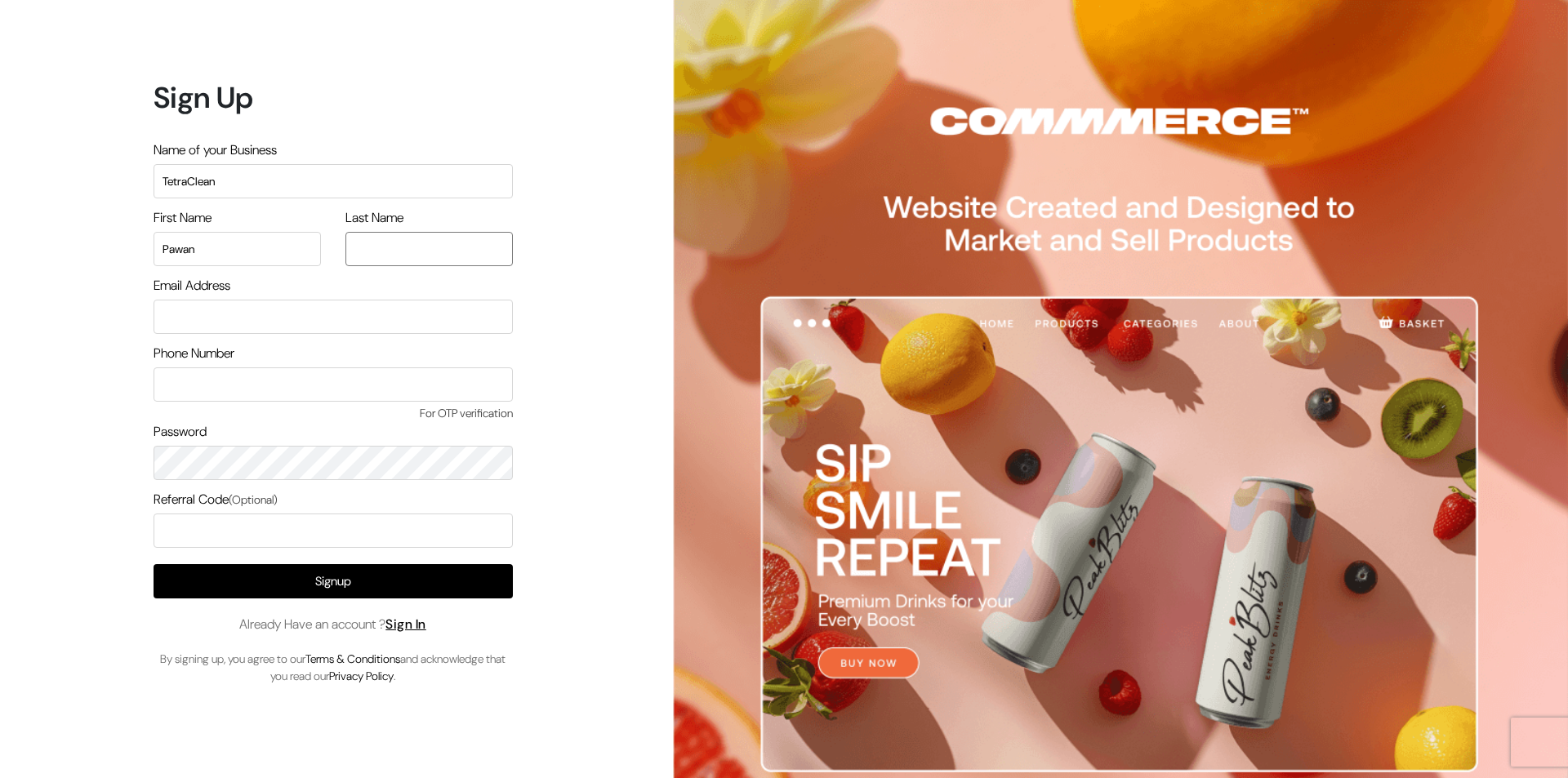
type input "KUMAR"
click at [308, 316] on input "email" at bounding box center [333, 317] width 359 height 34
type input "sample@gmail.com"
click at [242, 379] on input "text" at bounding box center [333, 384] width 359 height 34
type input "9930389069"
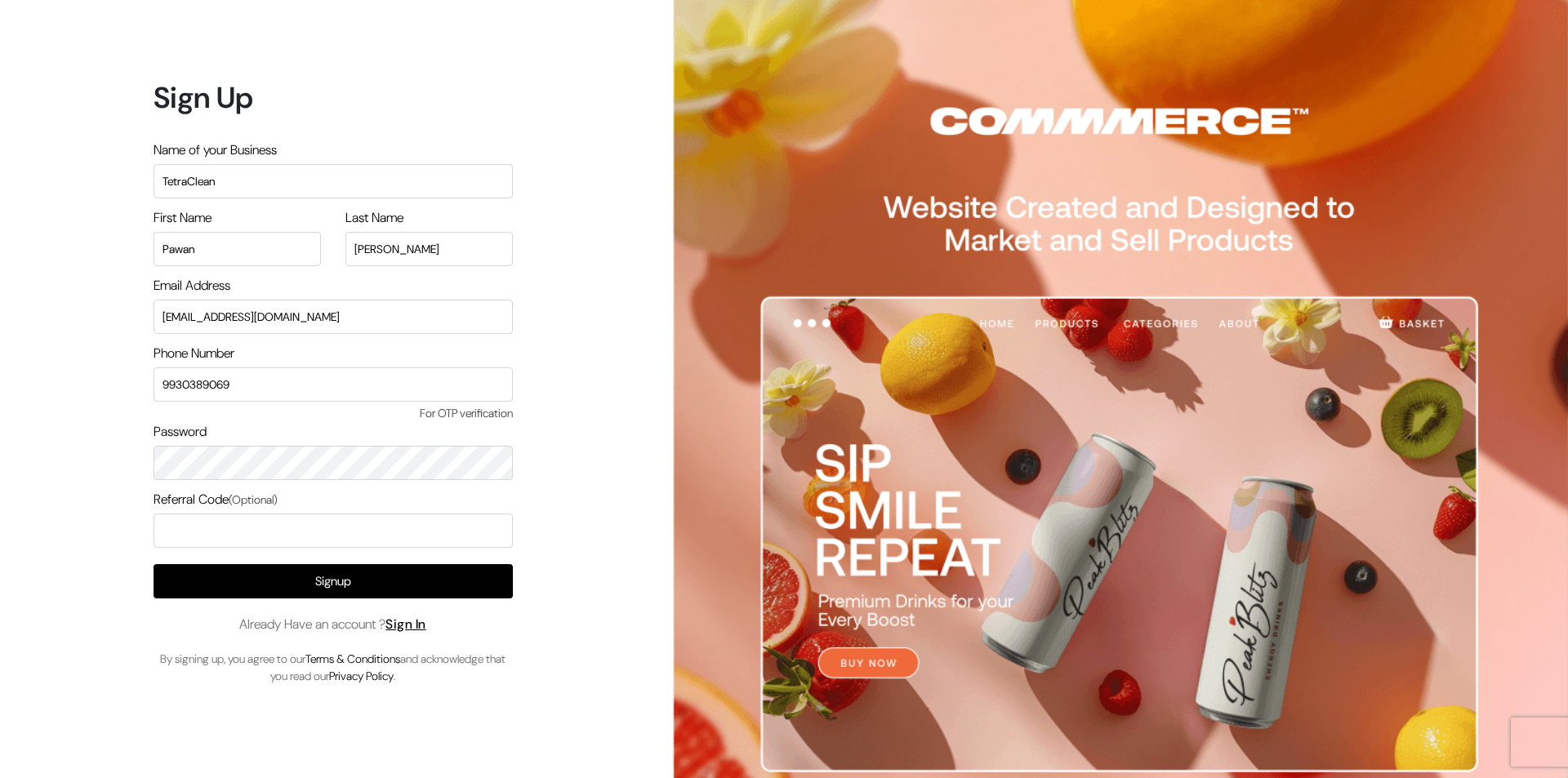
click at [365, 419] on span "For OTP verification" at bounding box center [333, 413] width 359 height 17
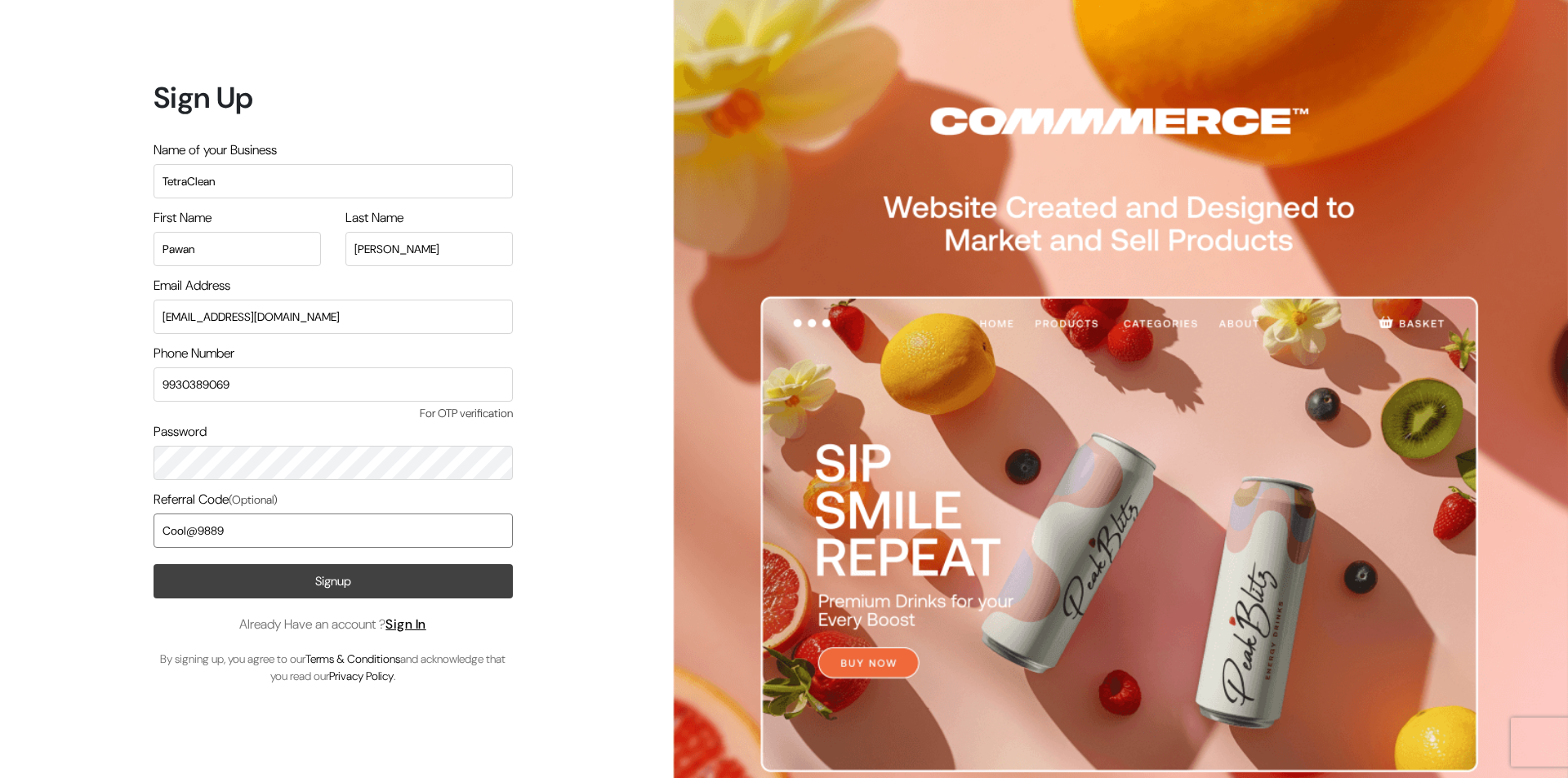
type input "Cool@9889"
click at [359, 589] on button "Signup" at bounding box center [333, 581] width 359 height 34
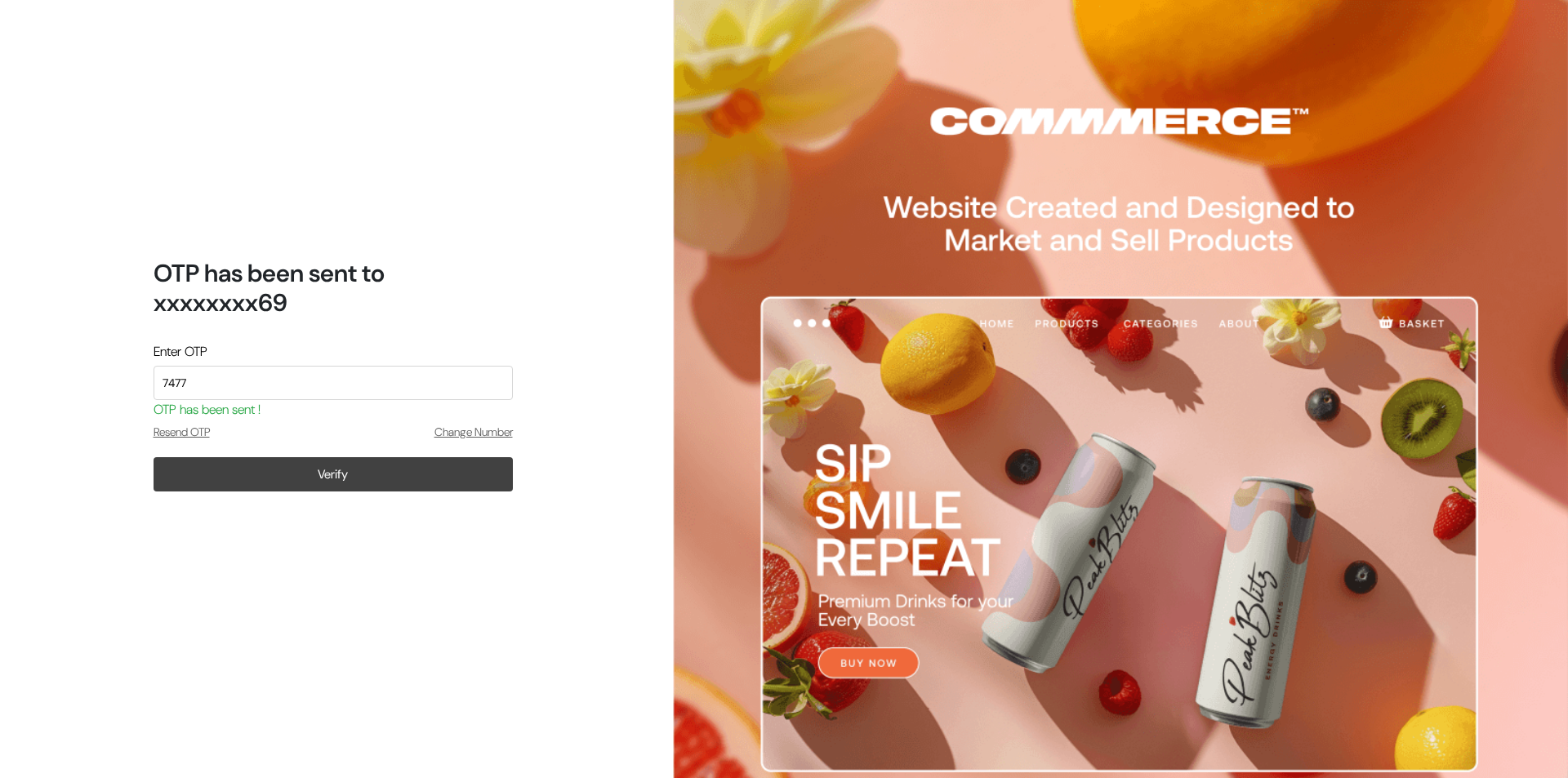
type input "7477"
click at [427, 466] on button "Verify" at bounding box center [333, 475] width 359 height 34
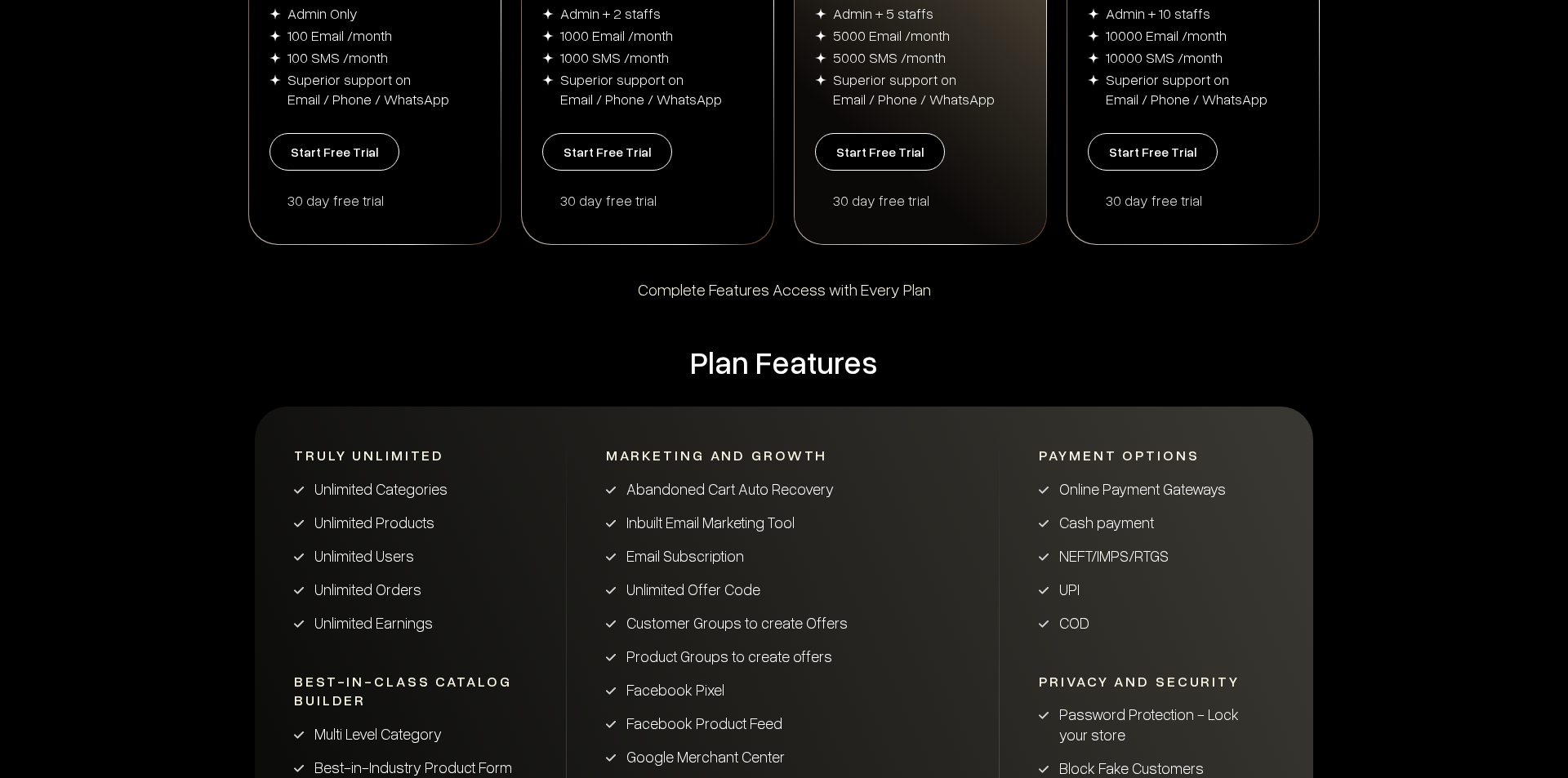
scroll to position [245, 0]
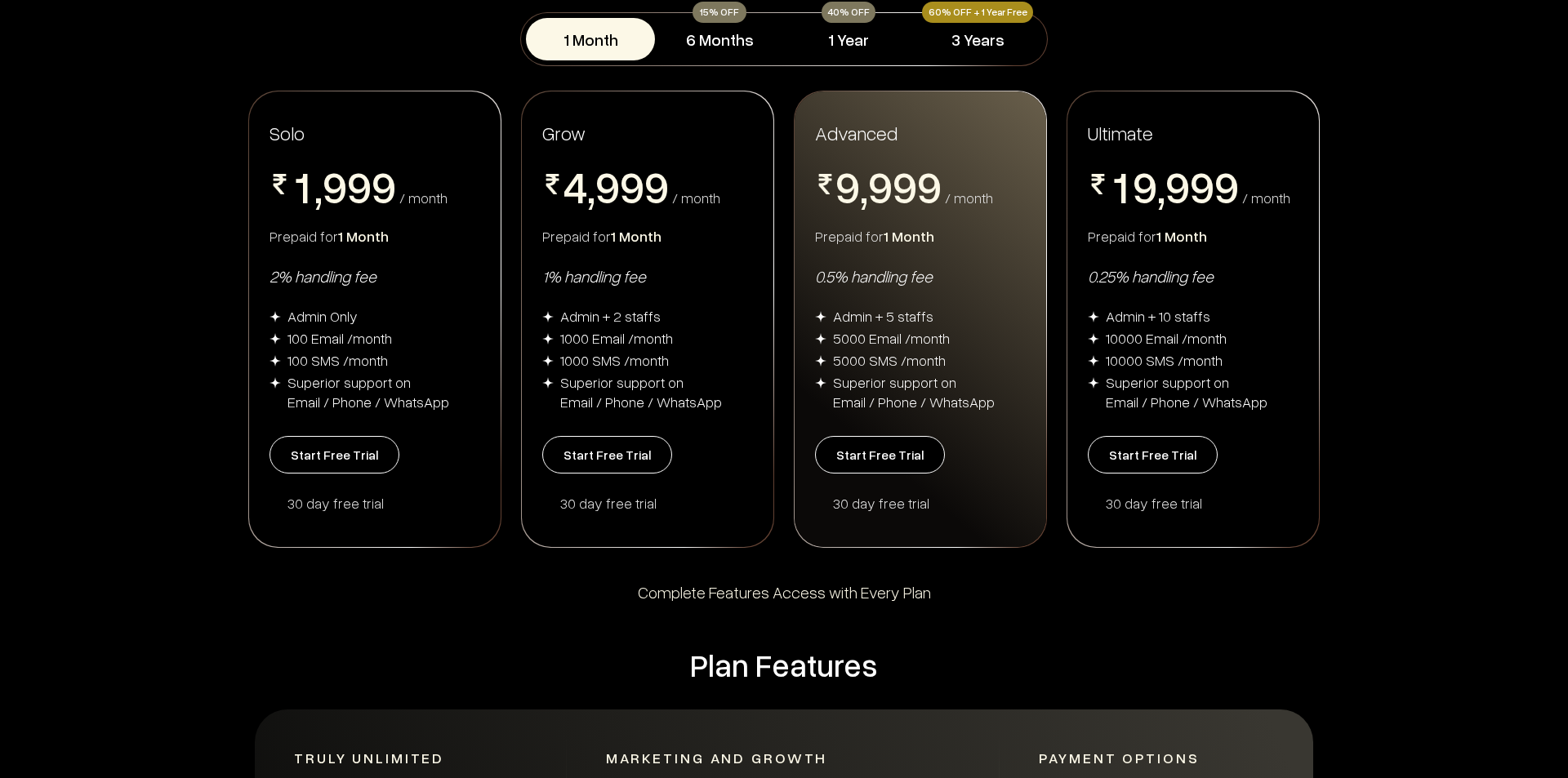
click at [349, 273] on div "2% handling fee" at bounding box center [375, 276] width 210 height 22
click at [350, 458] on button "Start Free Trial" at bounding box center [335, 455] width 130 height 38
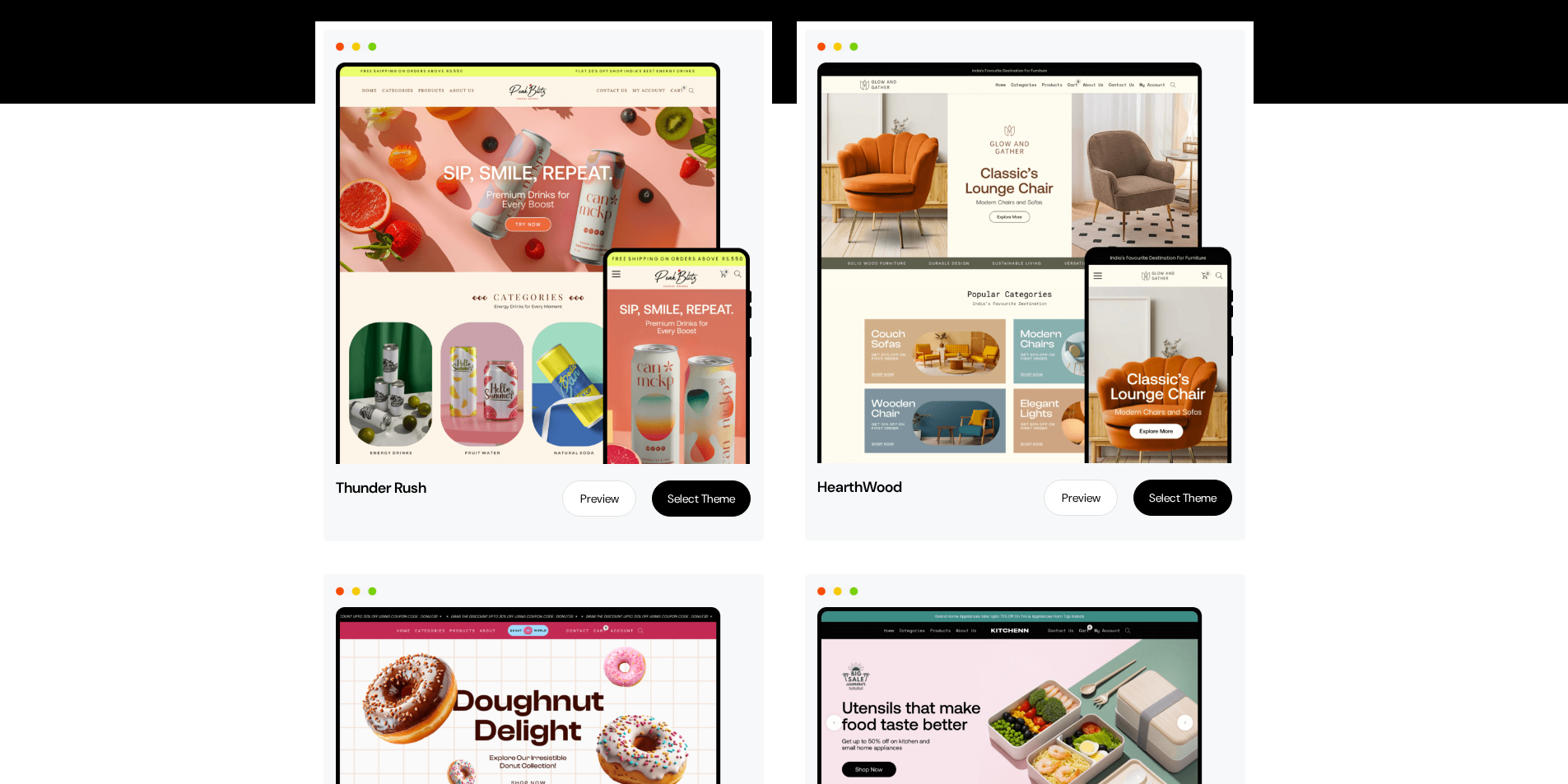
scroll to position [246, 0]
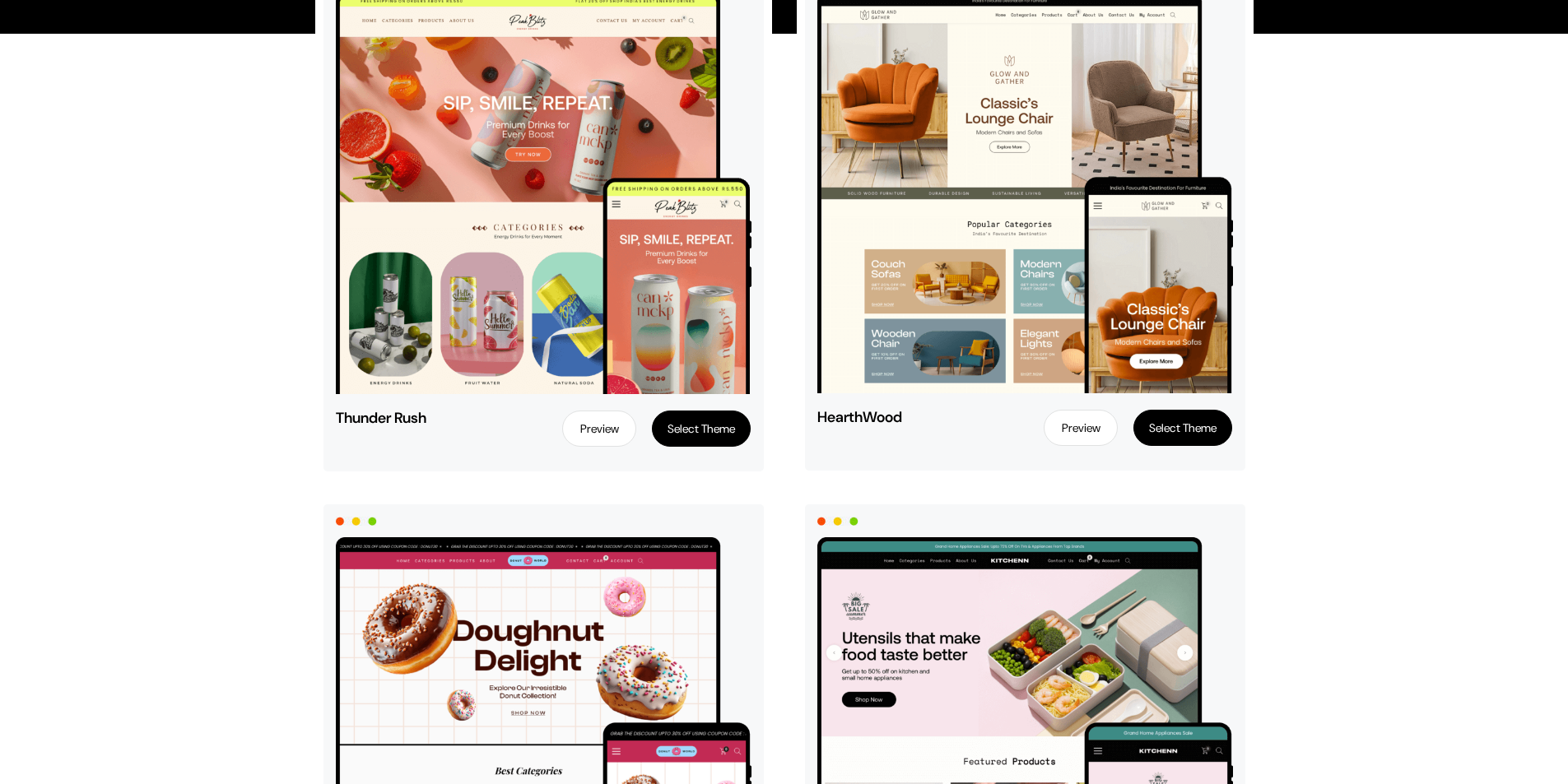
click at [598, 428] on link "Preview" at bounding box center [598, 429] width 74 height 36
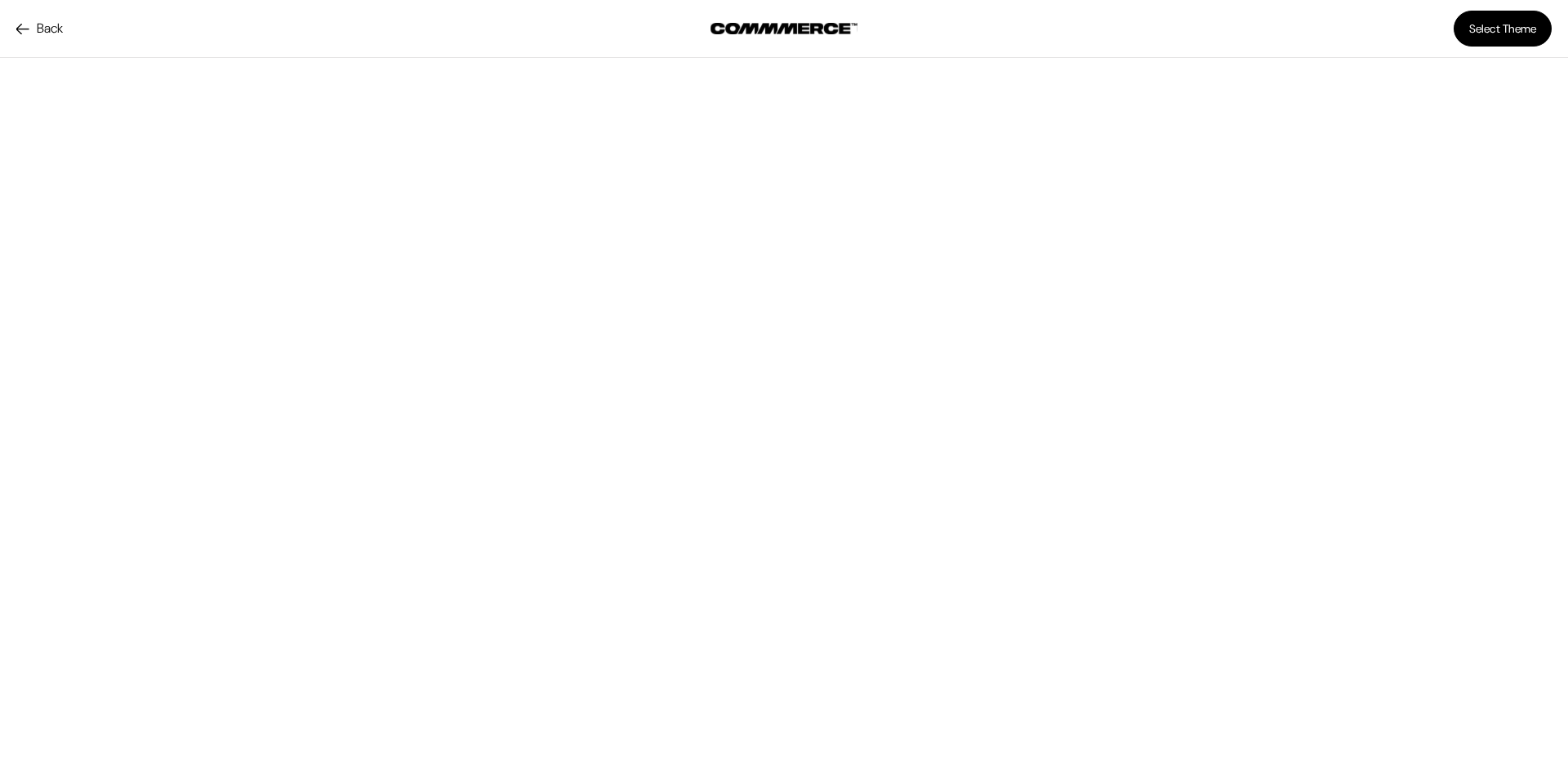
click at [21, 24] on link "Back" at bounding box center [40, 29] width 47 height 20
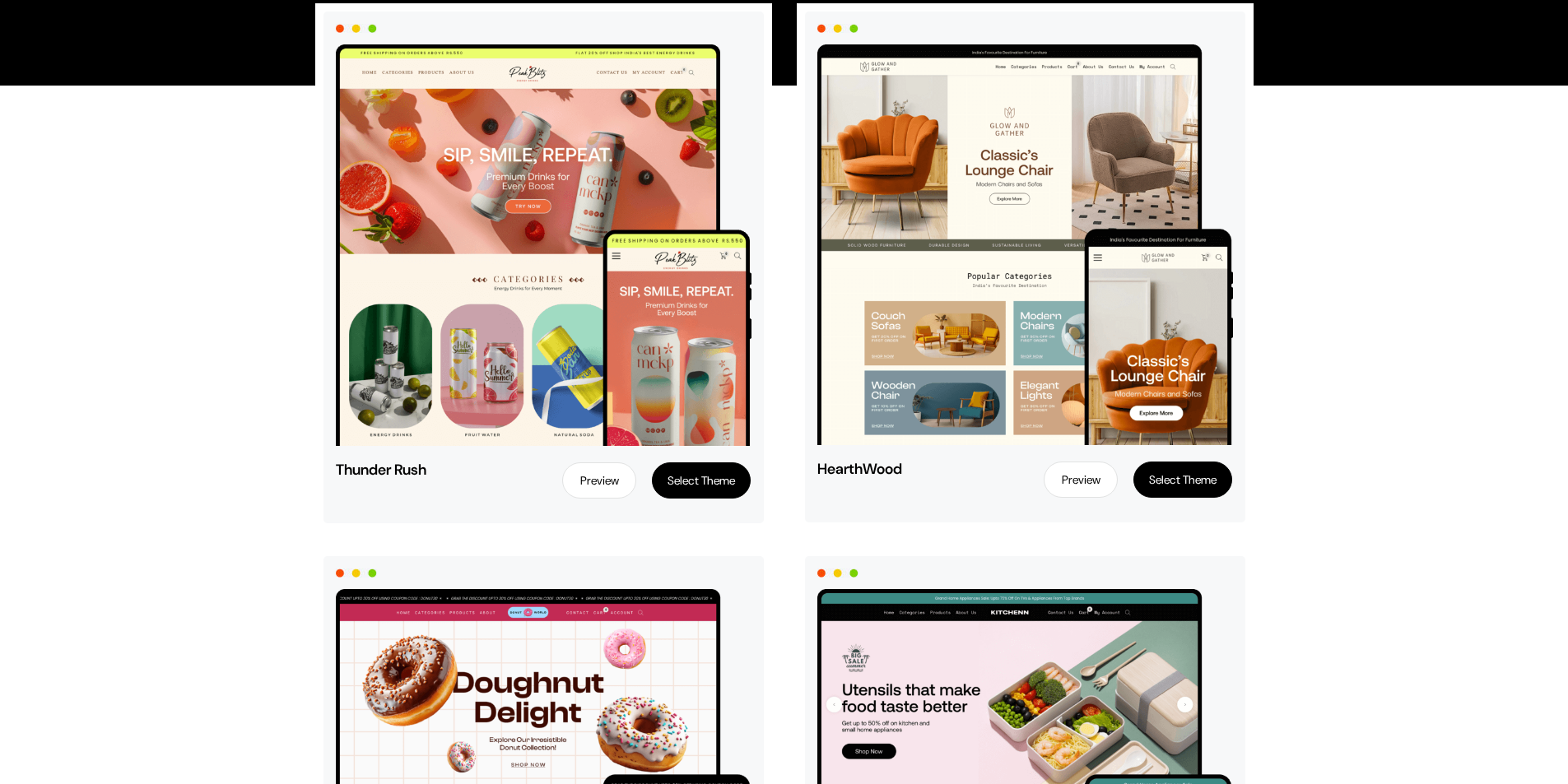
scroll to position [246, 0]
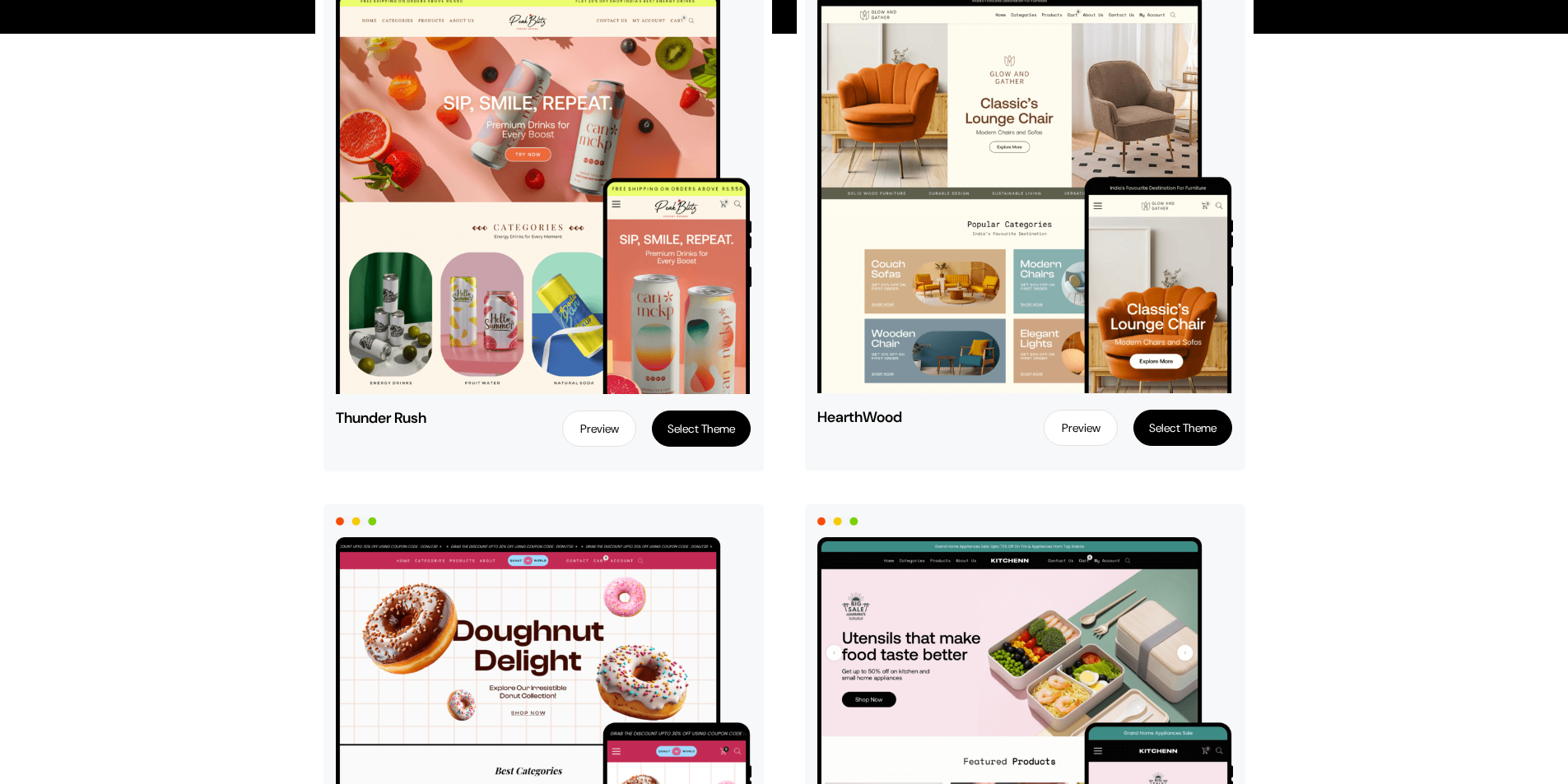
click at [1081, 428] on link "Preview" at bounding box center [1080, 428] width 74 height 36
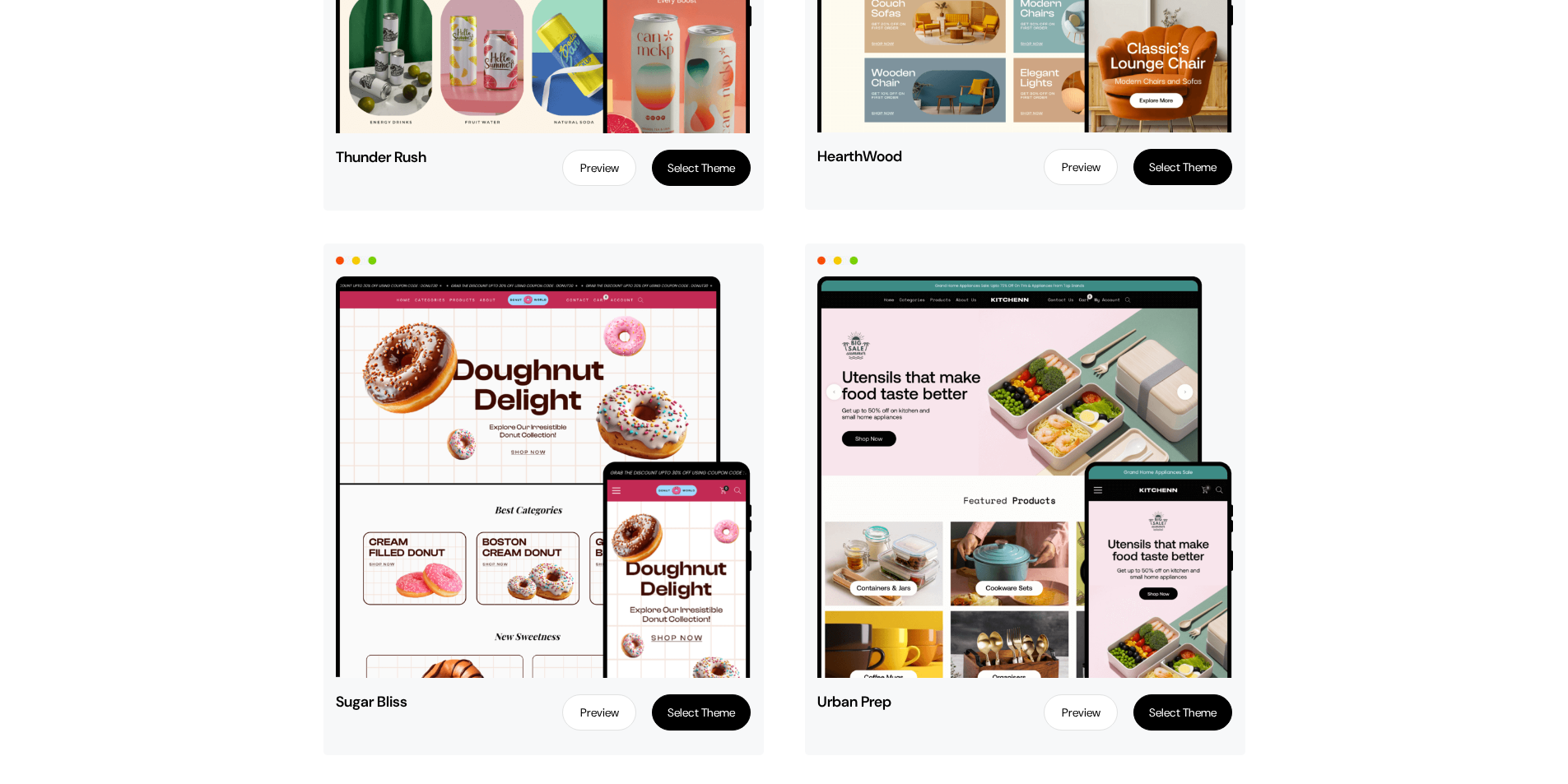
scroll to position [576, 0]
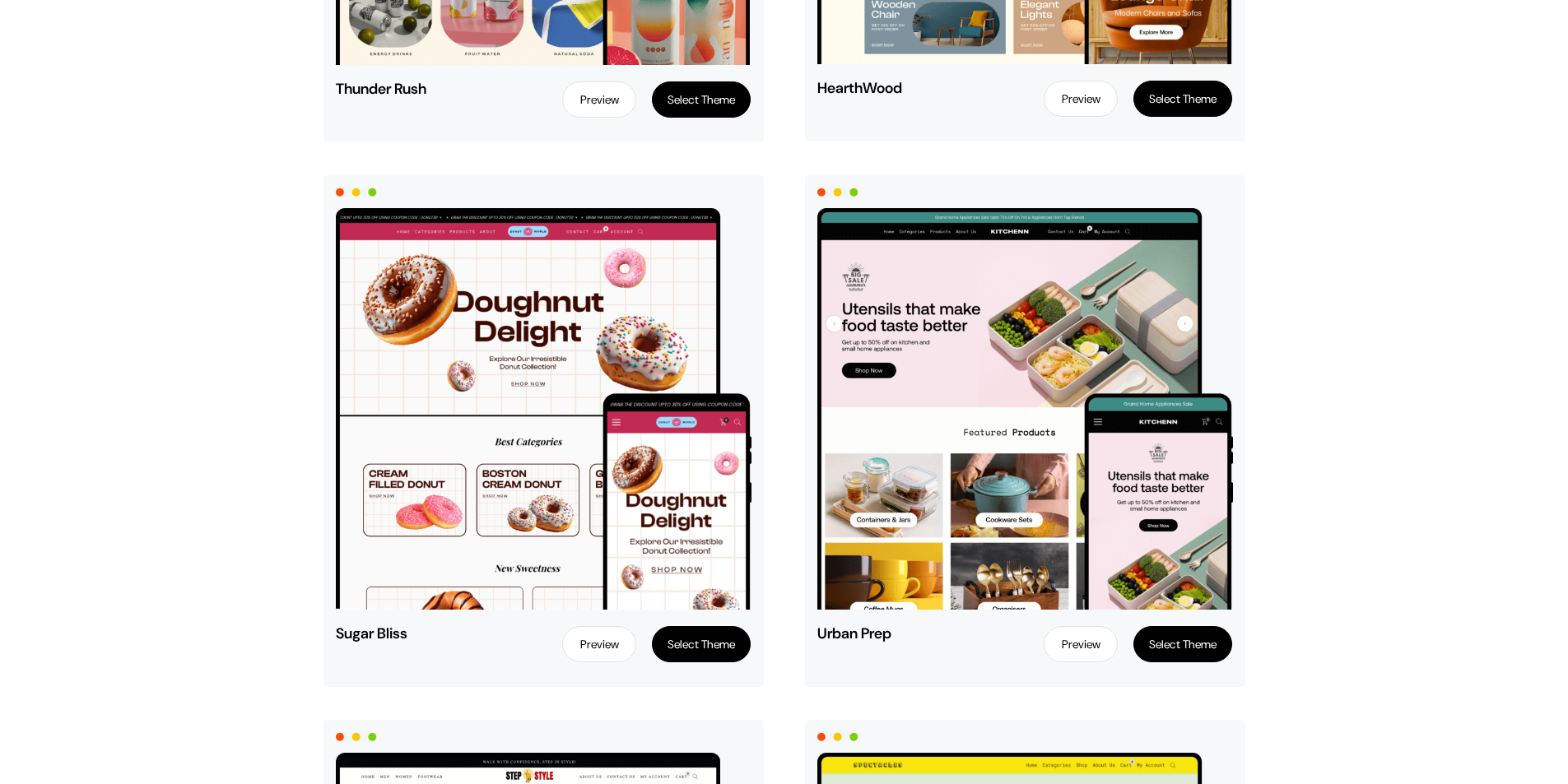
click at [594, 643] on link "Preview" at bounding box center [598, 645] width 74 height 36
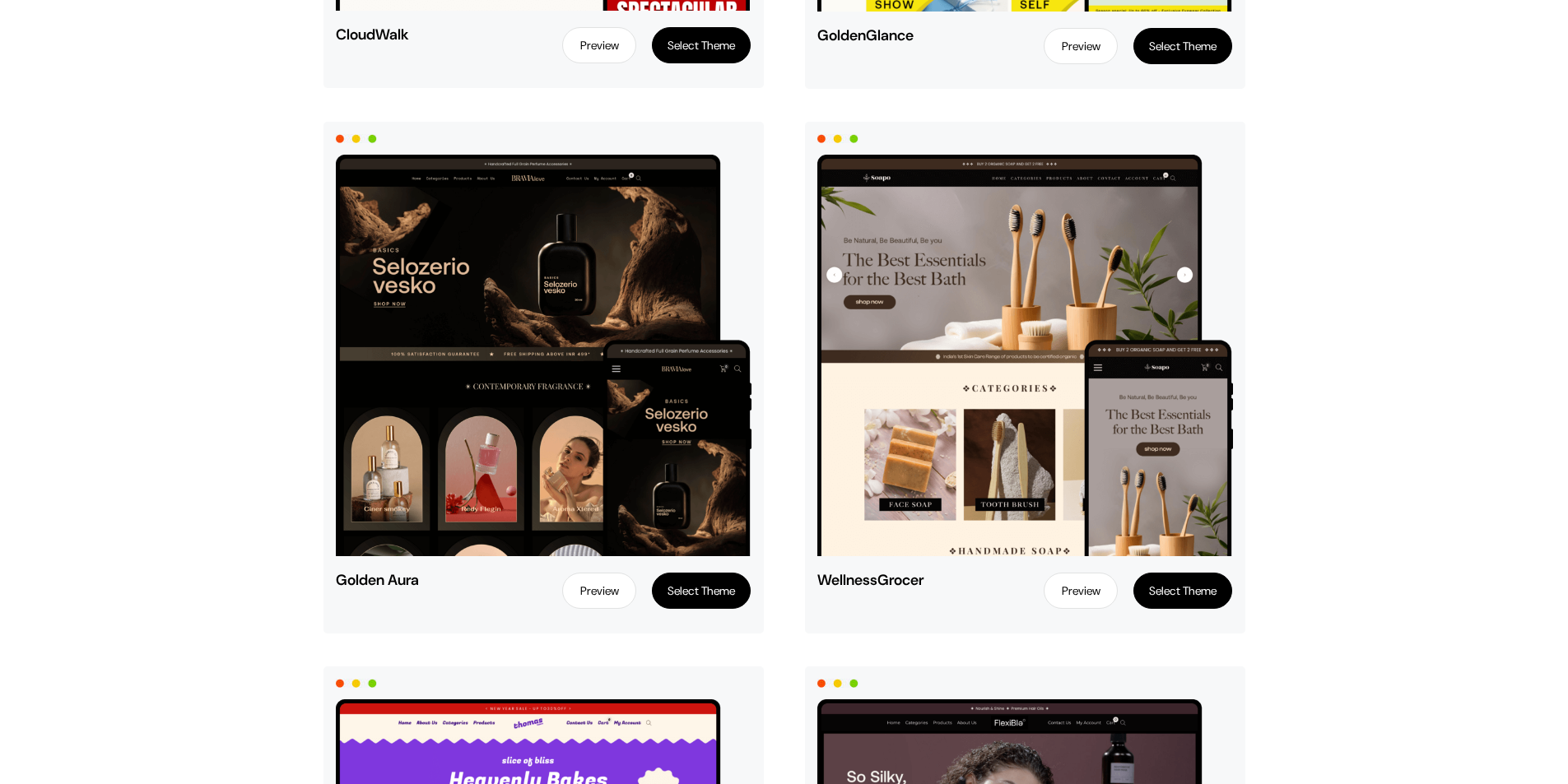
scroll to position [1728, 0]
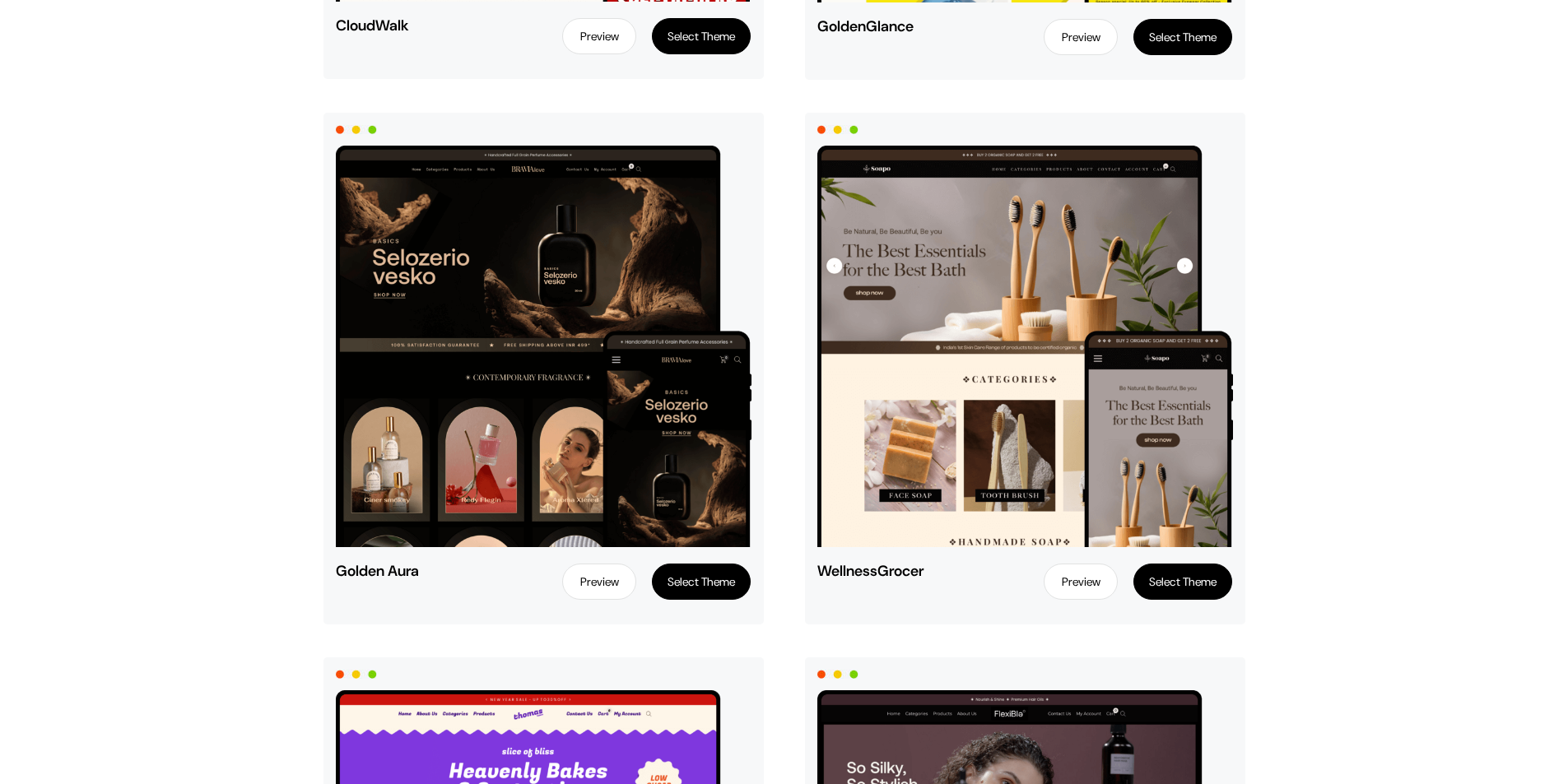
click at [596, 583] on link "Preview" at bounding box center [598, 582] width 74 height 36
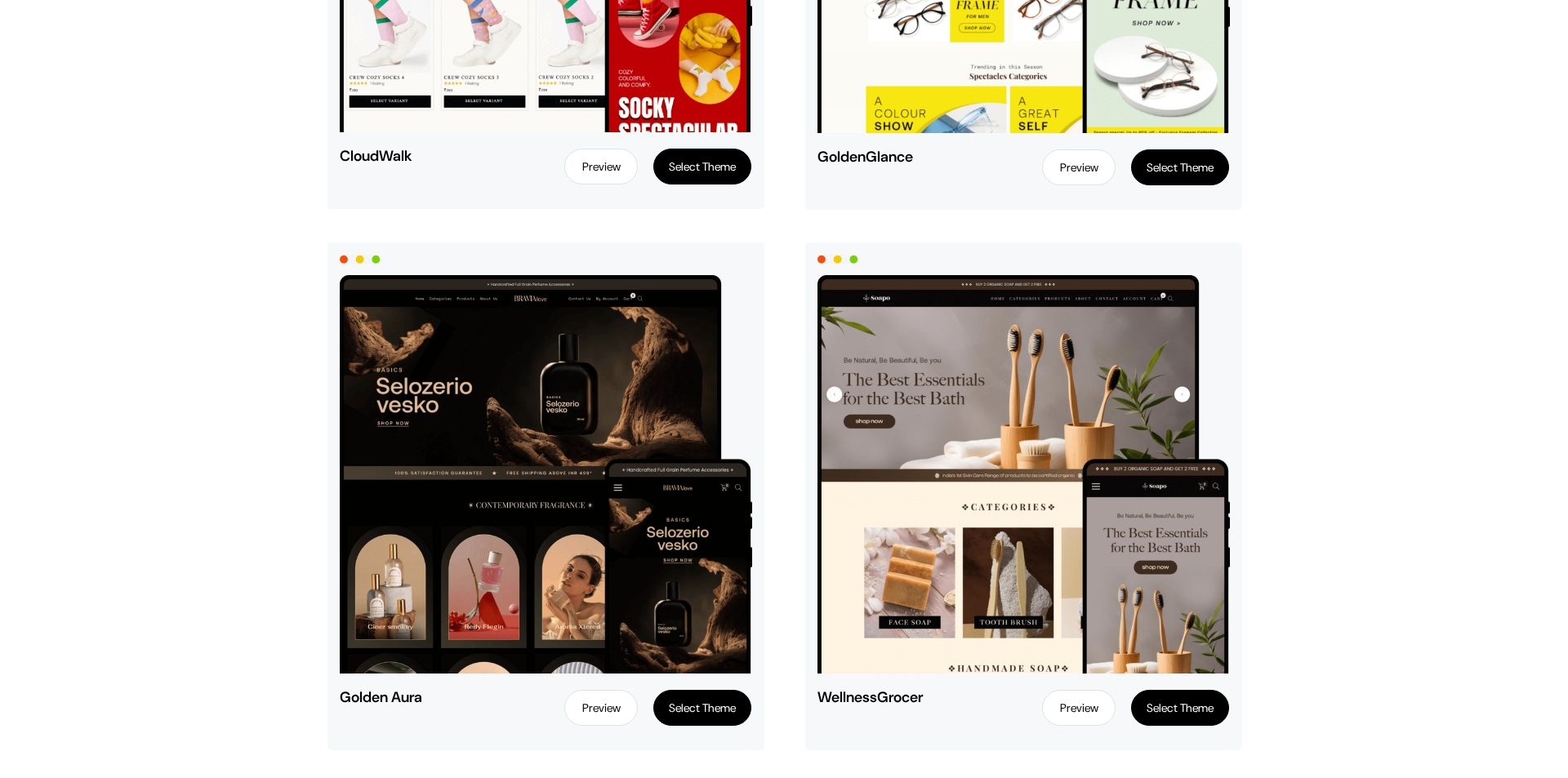
scroll to position [1634, 0]
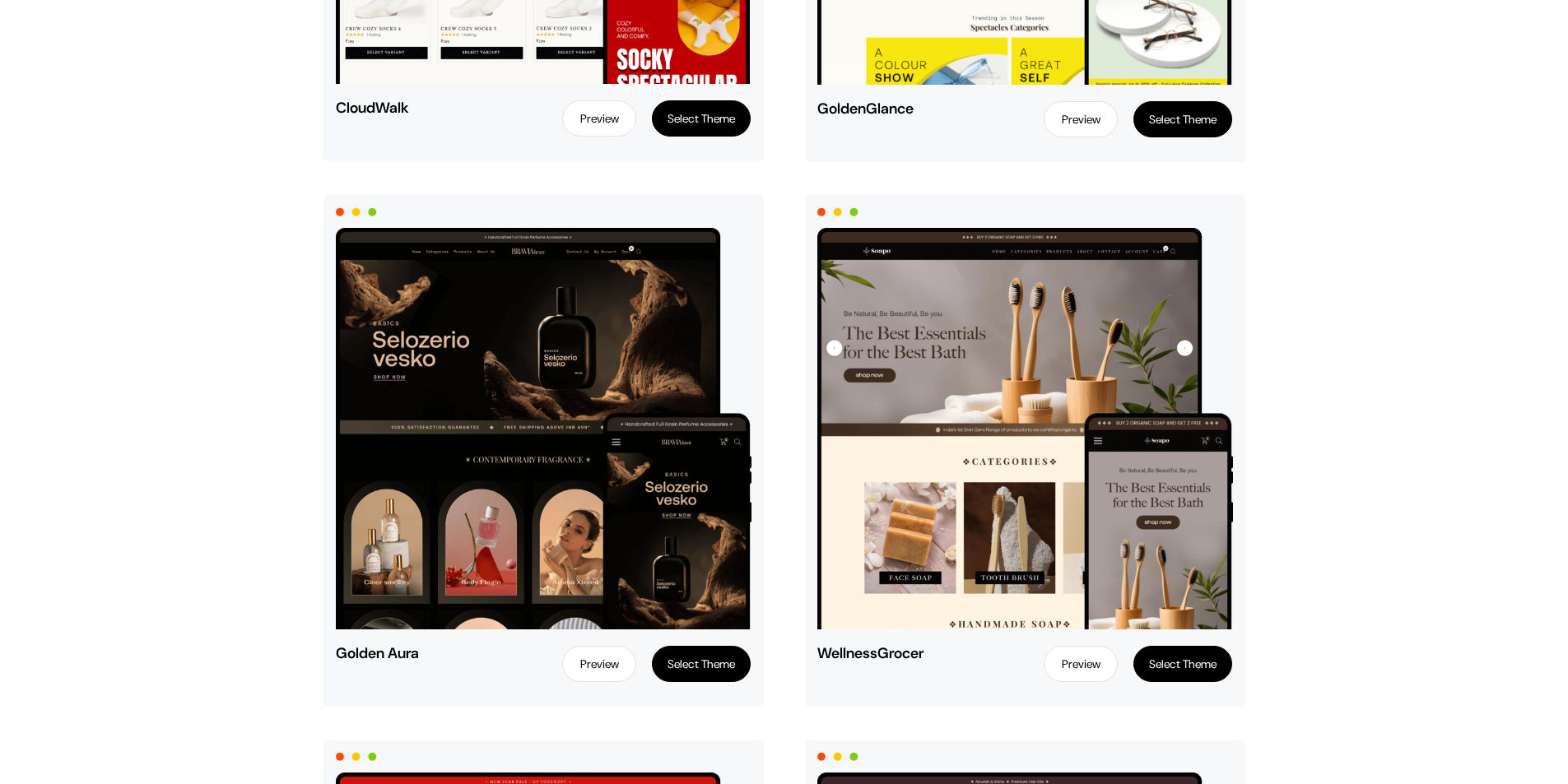
click at [699, 668] on button "Select Theme" at bounding box center [701, 664] width 99 height 36
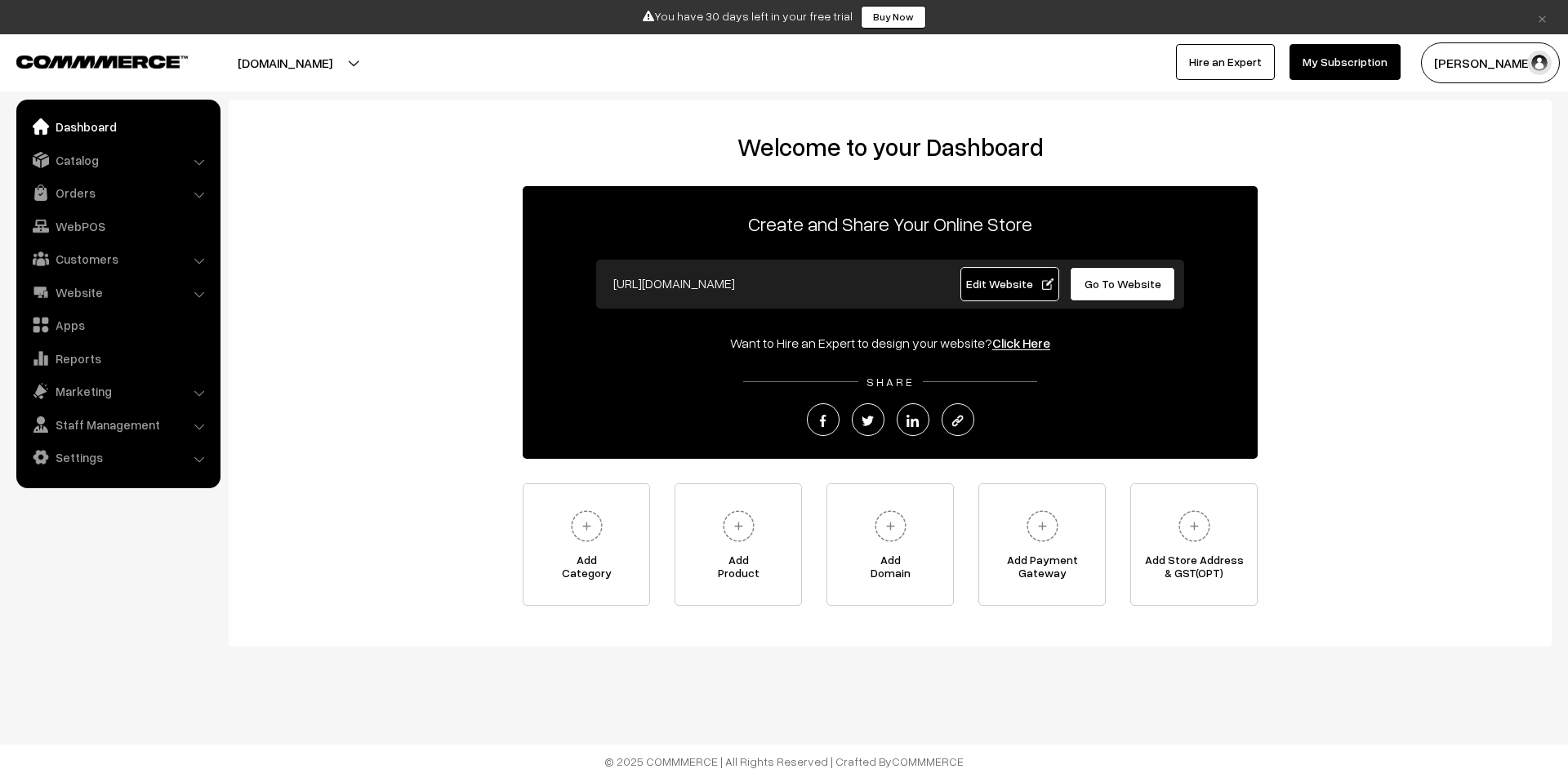
click at [1120, 284] on span "Go To Website" at bounding box center [1123, 283] width 77 height 14
